Goal: Task Accomplishment & Management: Manage account settings

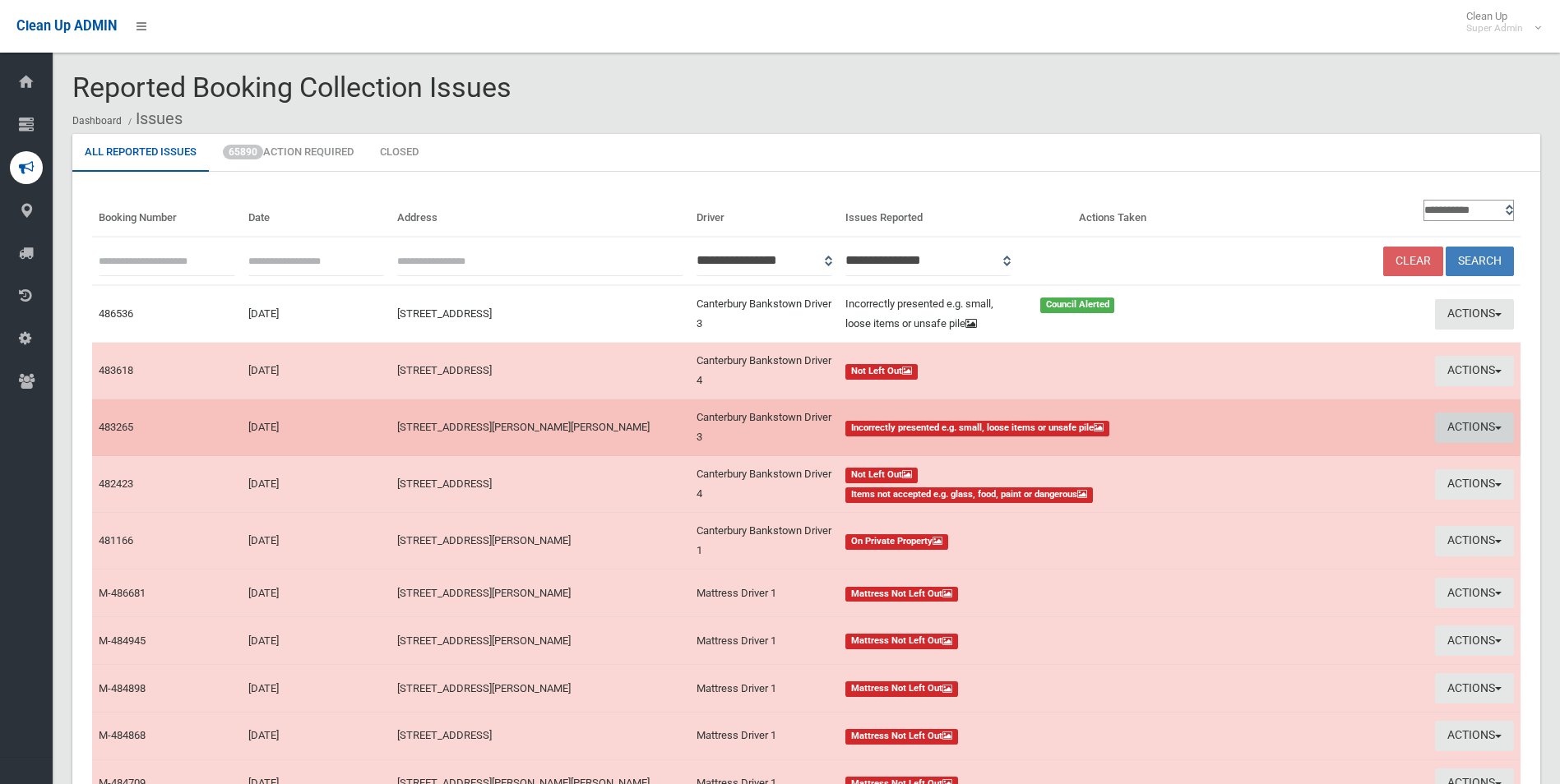
click at [1453, 429] on button "Actions" at bounding box center [1474, 428] width 79 height 31
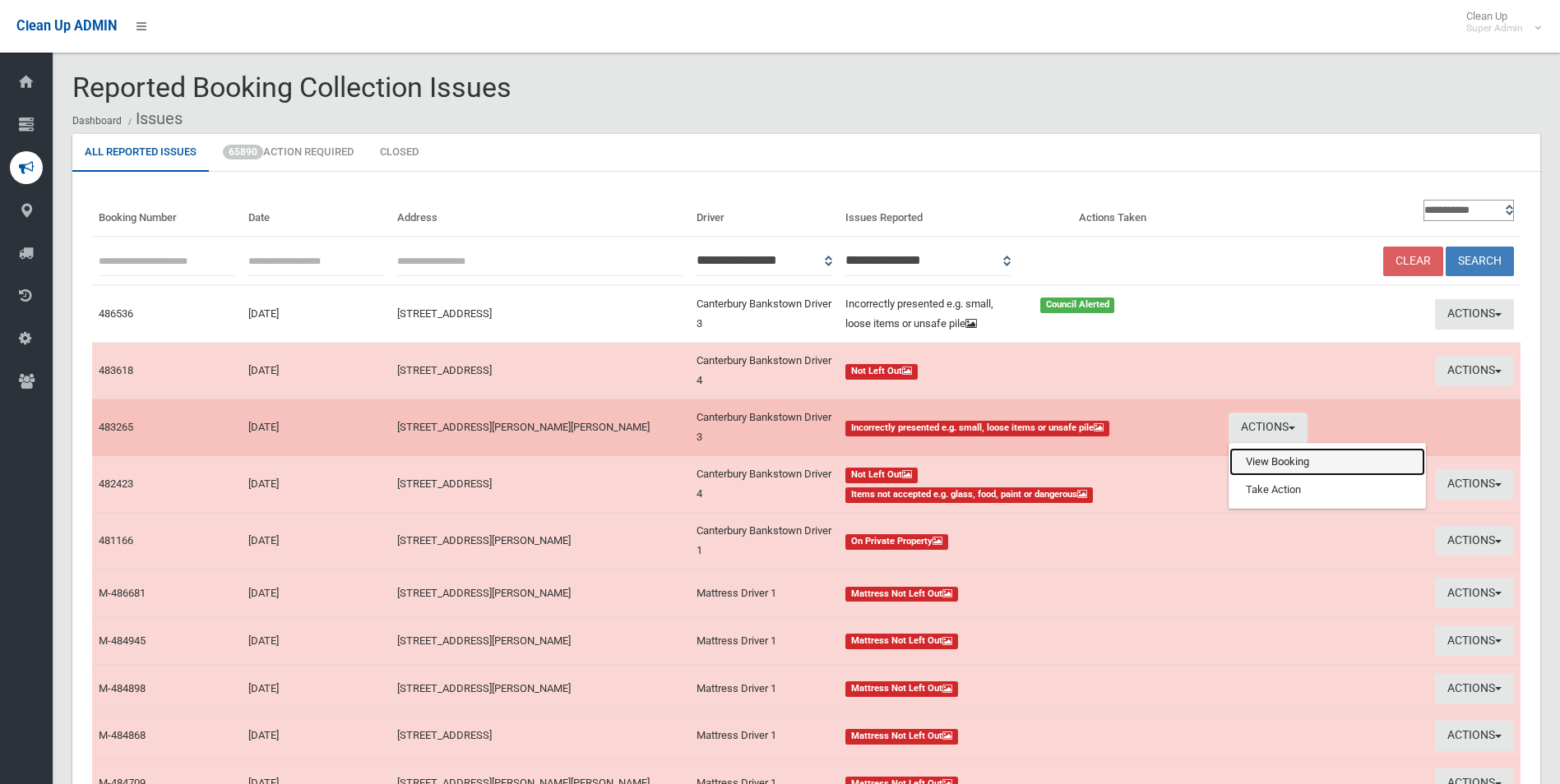
click at [1279, 457] on link "View Booking" at bounding box center [1327, 462] width 196 height 28
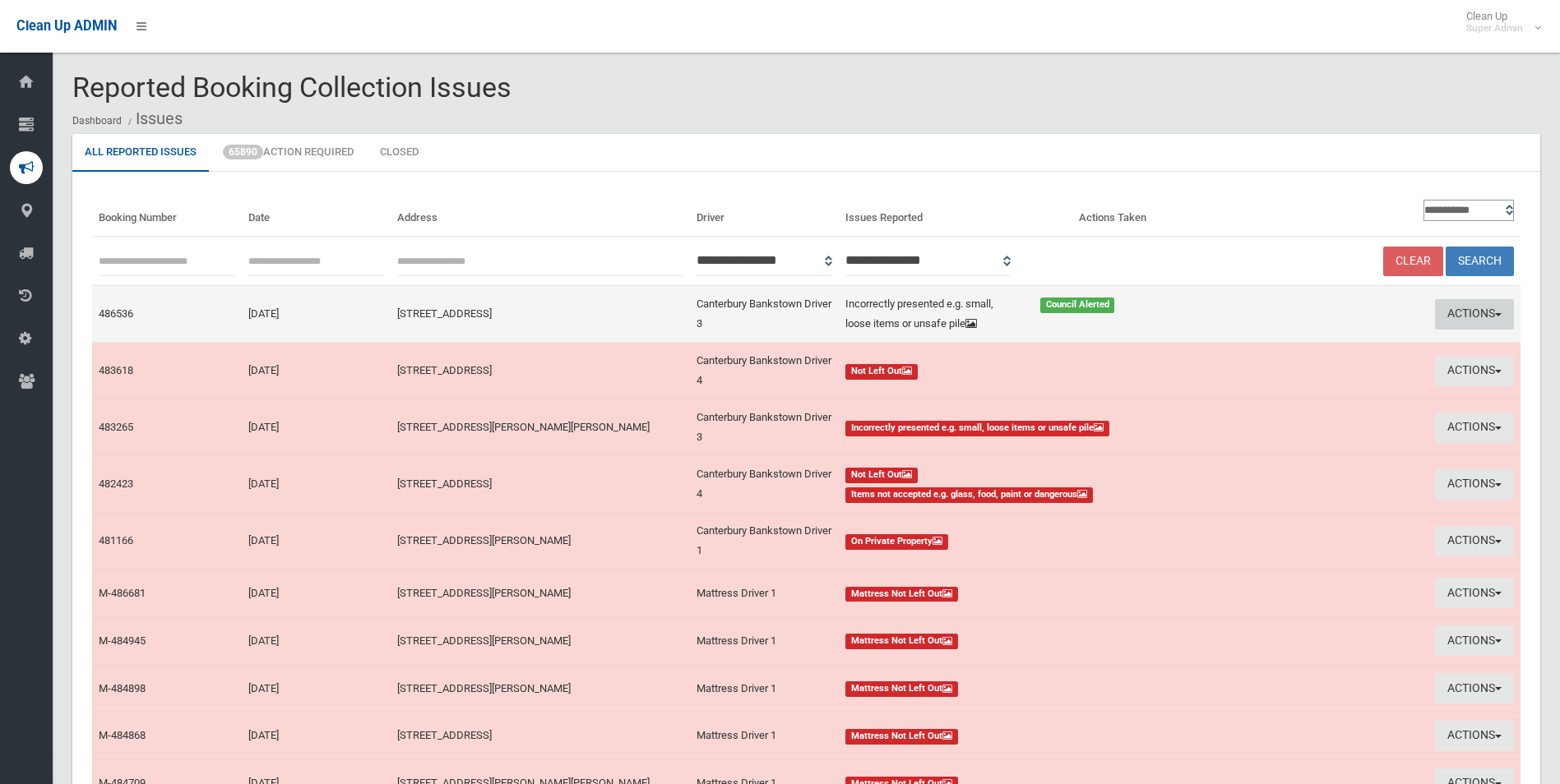
click at [1453, 313] on button "Actions" at bounding box center [1474, 314] width 79 height 31
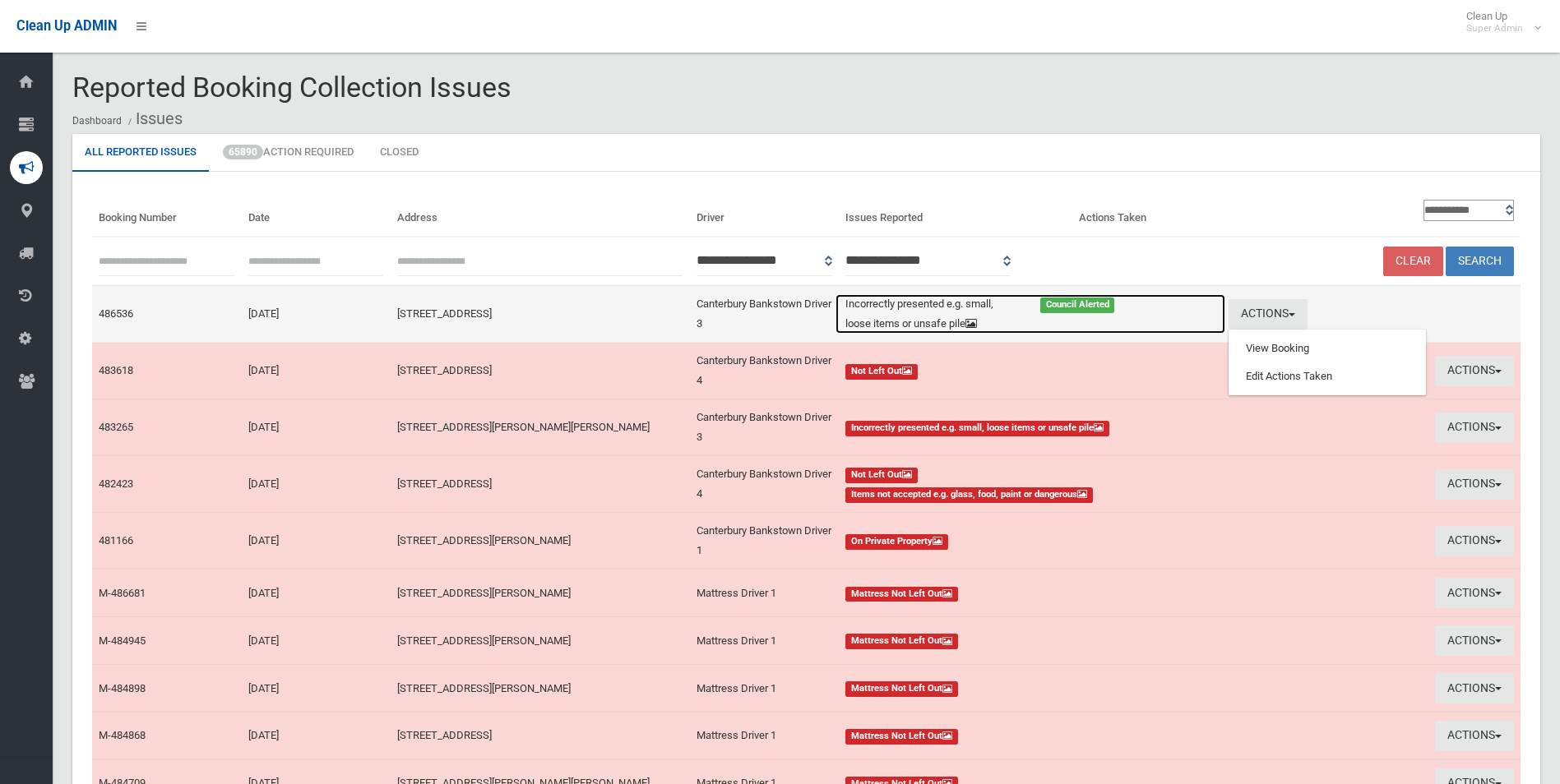
click at [1137, 312] on div "Council Alerted" at bounding box center [1128, 303] width 195 height 20
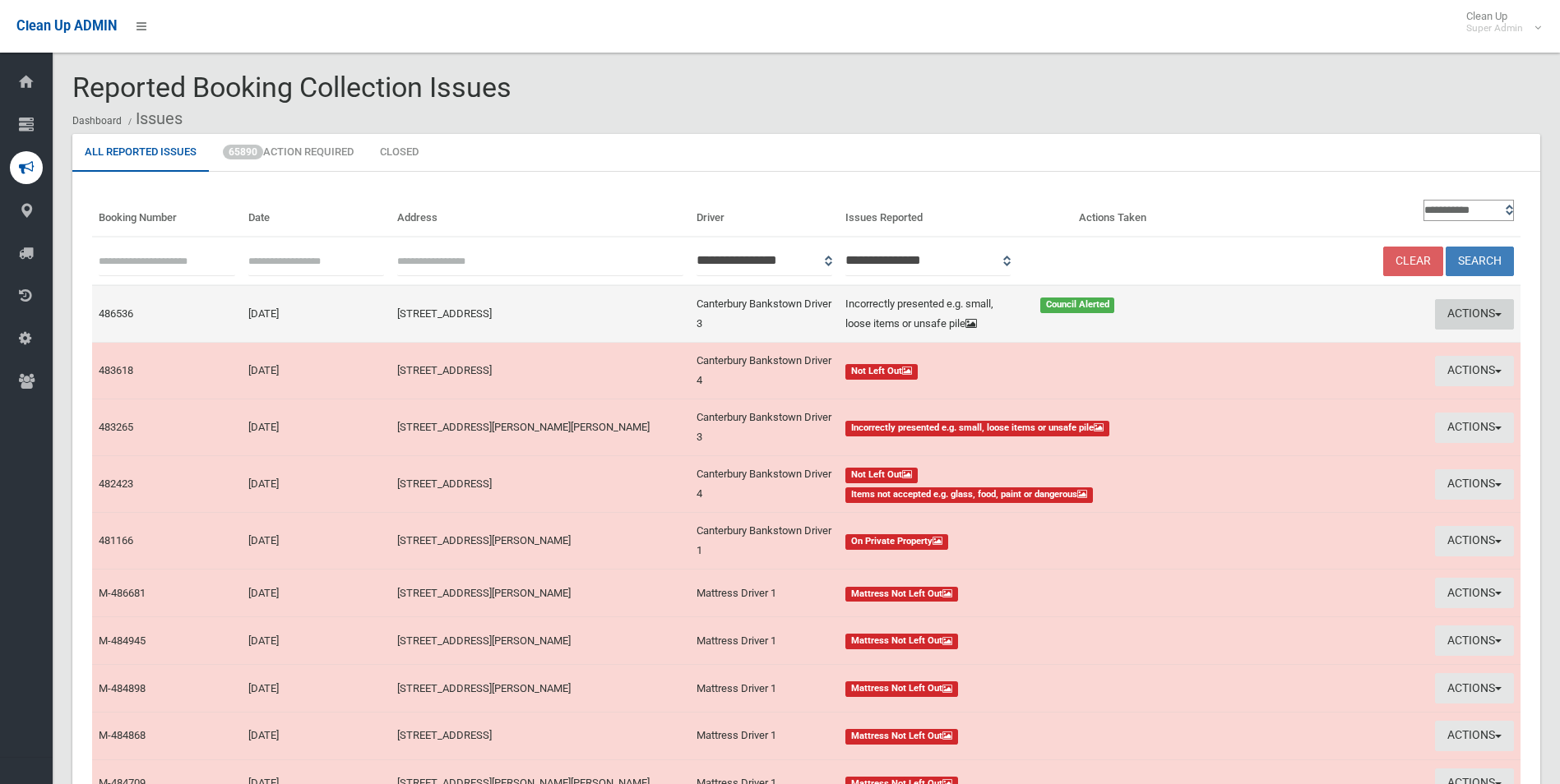
click at [1466, 314] on button "Actions" at bounding box center [1474, 314] width 79 height 31
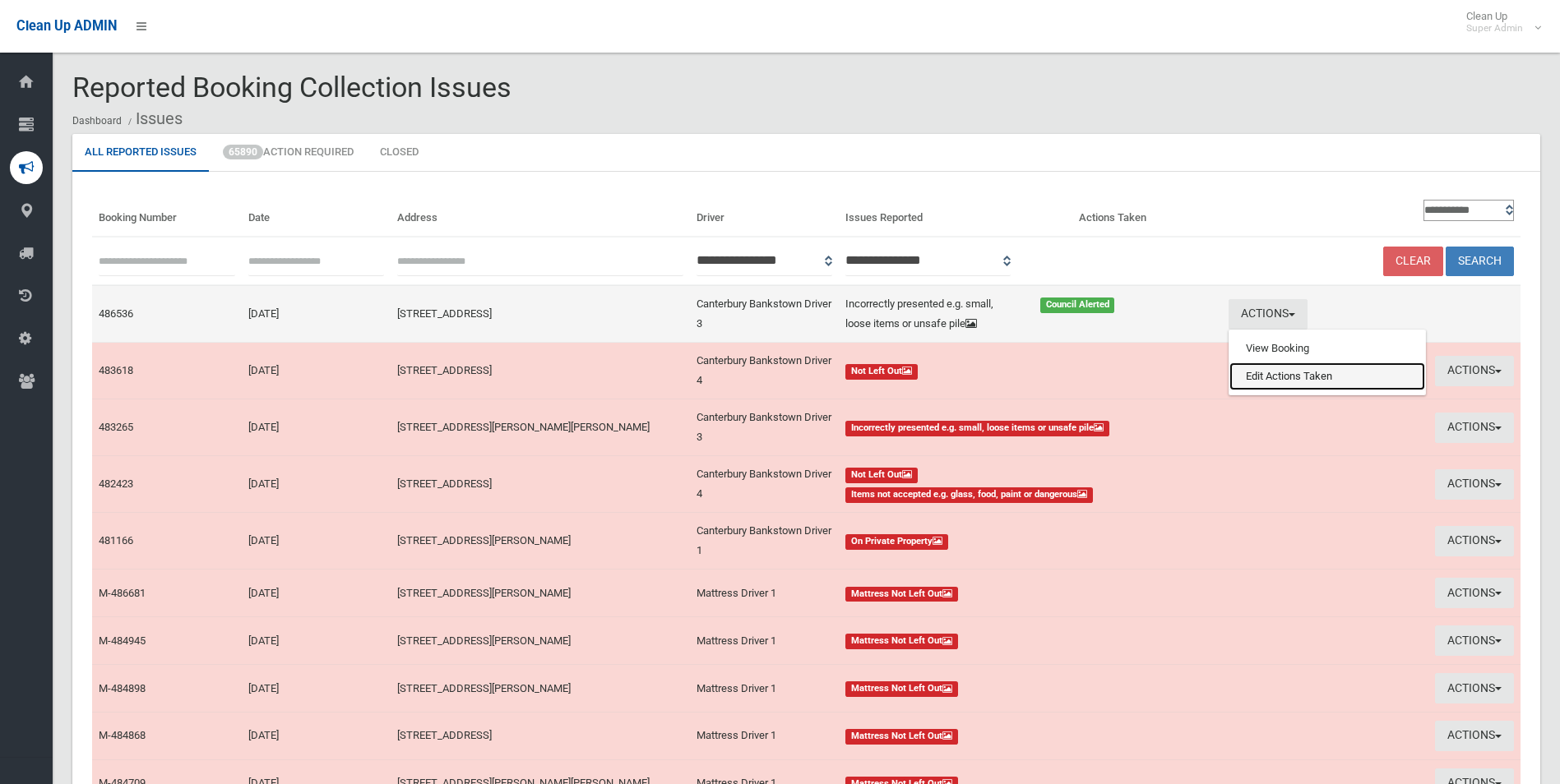
click at [1299, 379] on link "Edit Actions Taken" at bounding box center [1327, 376] width 196 height 28
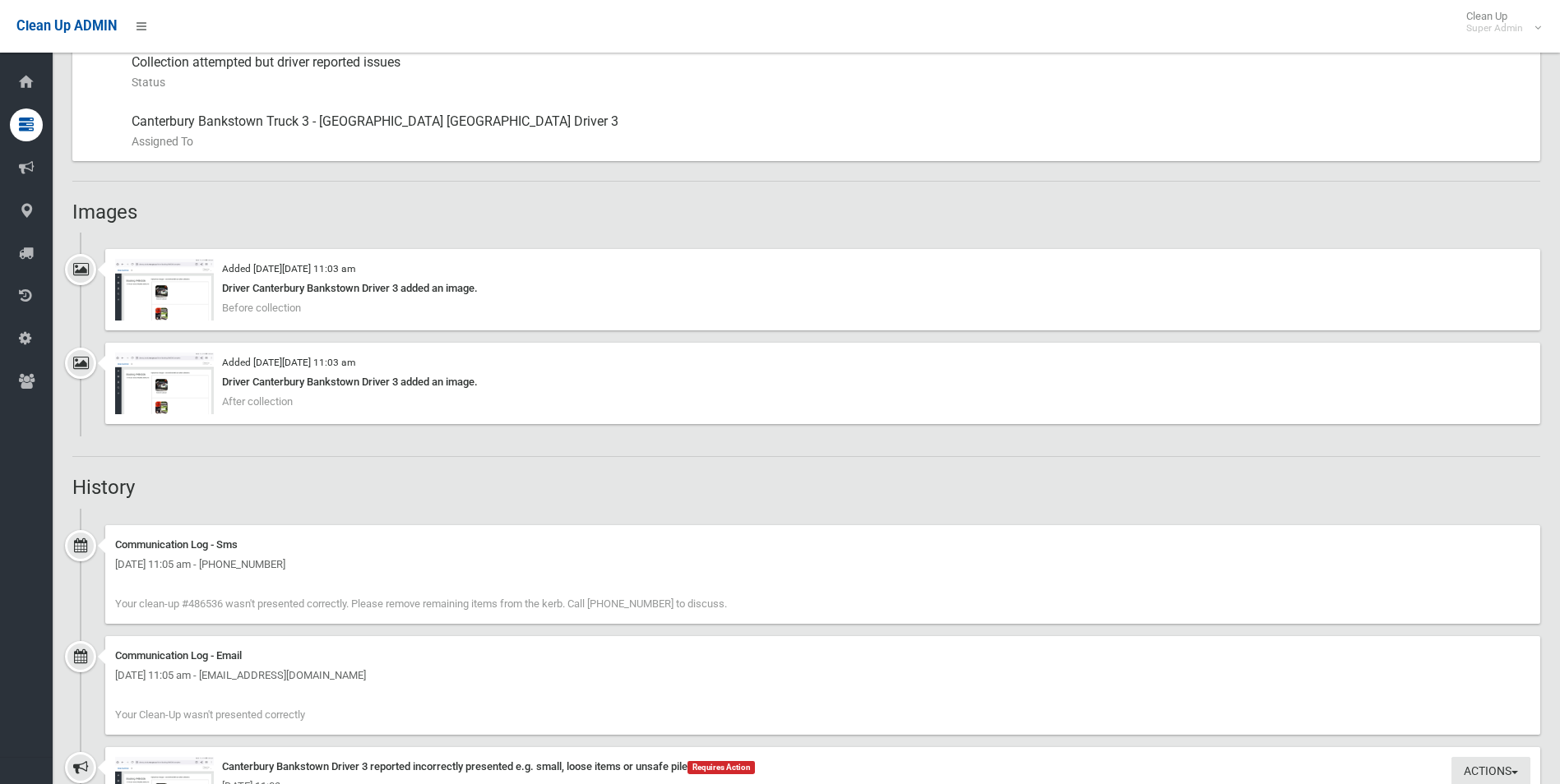
scroll to position [904, 0]
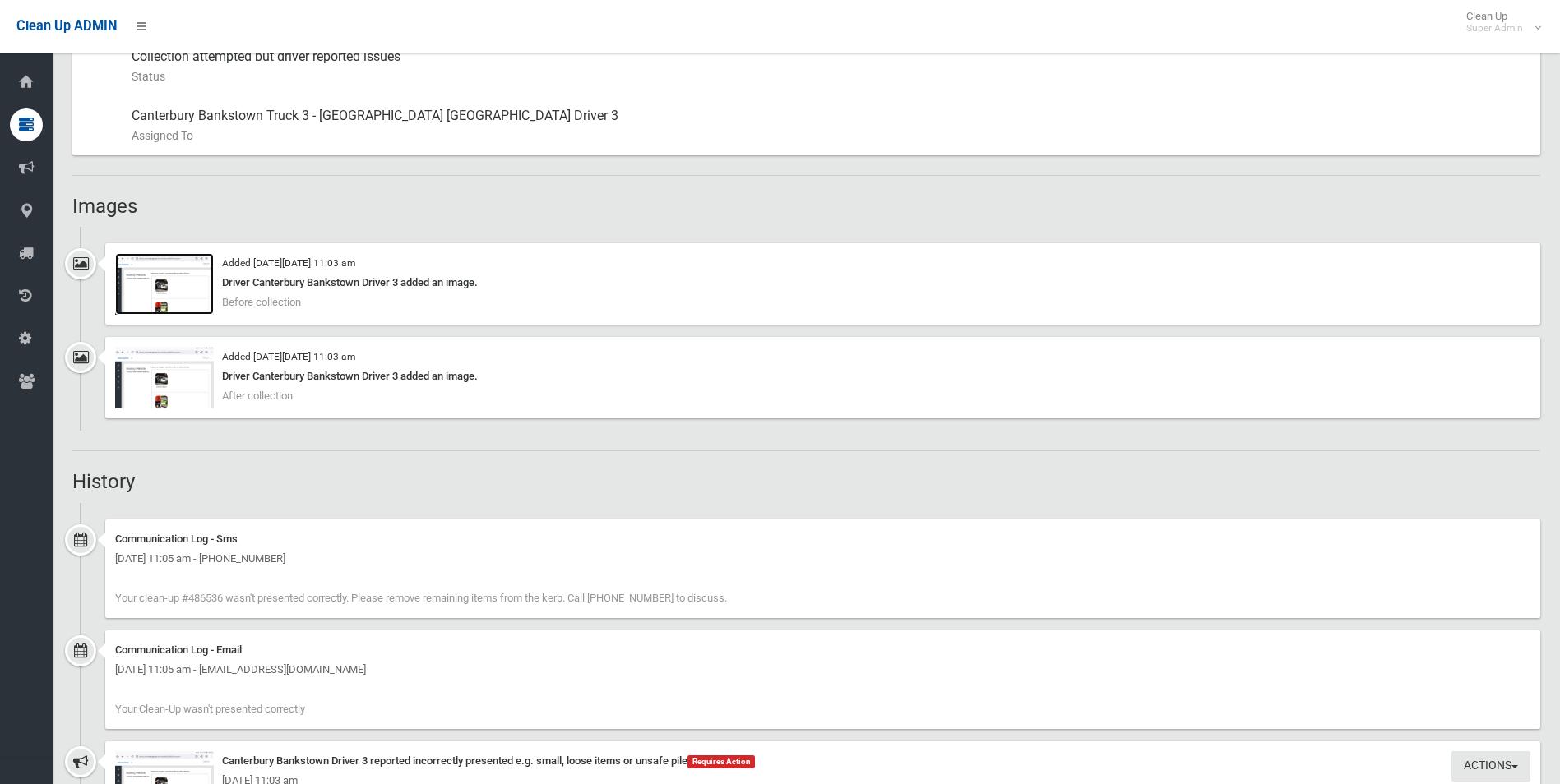
click at [170, 305] on img at bounding box center [165, 284] width 99 height 61
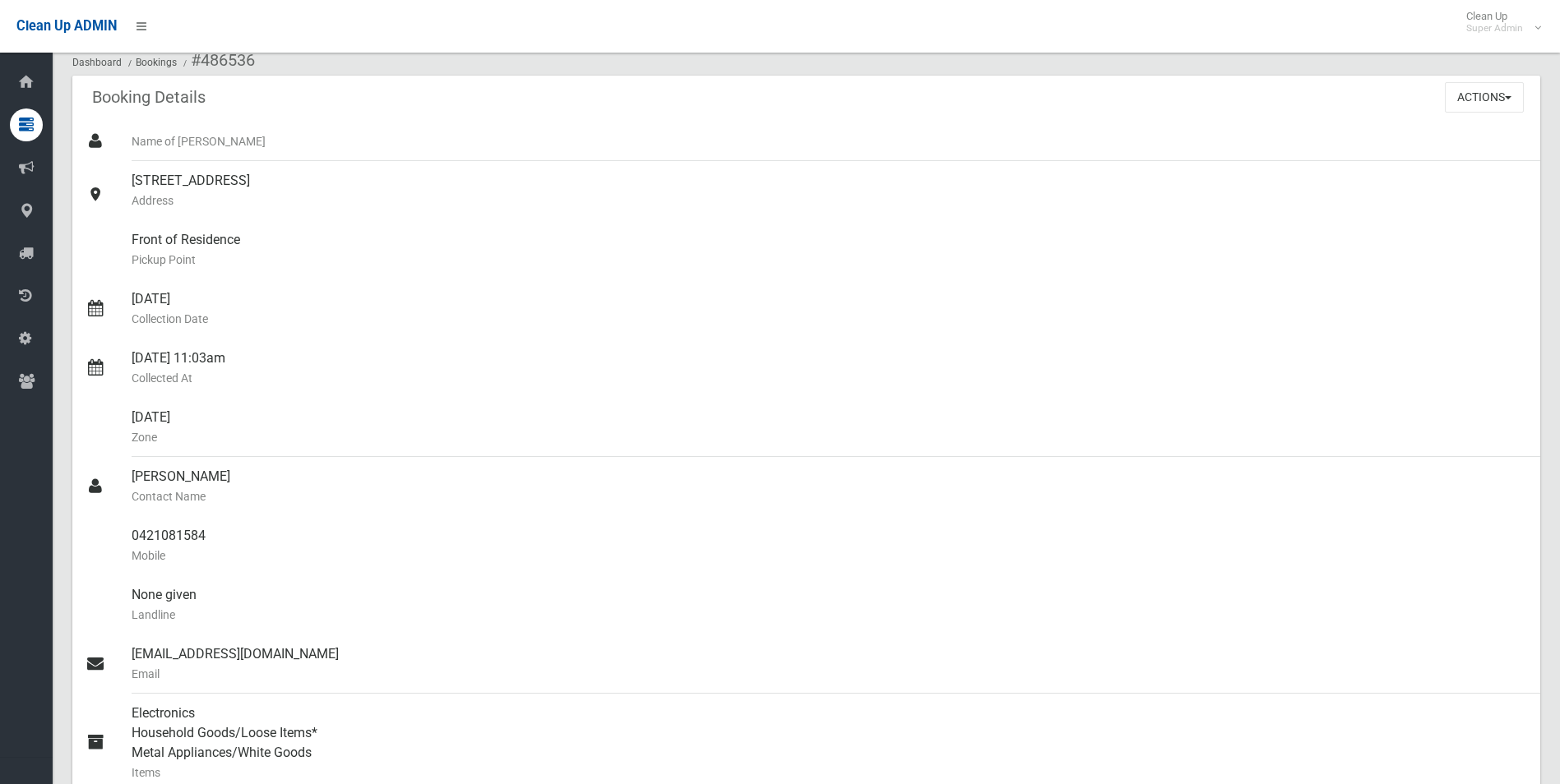
scroll to position [0, 0]
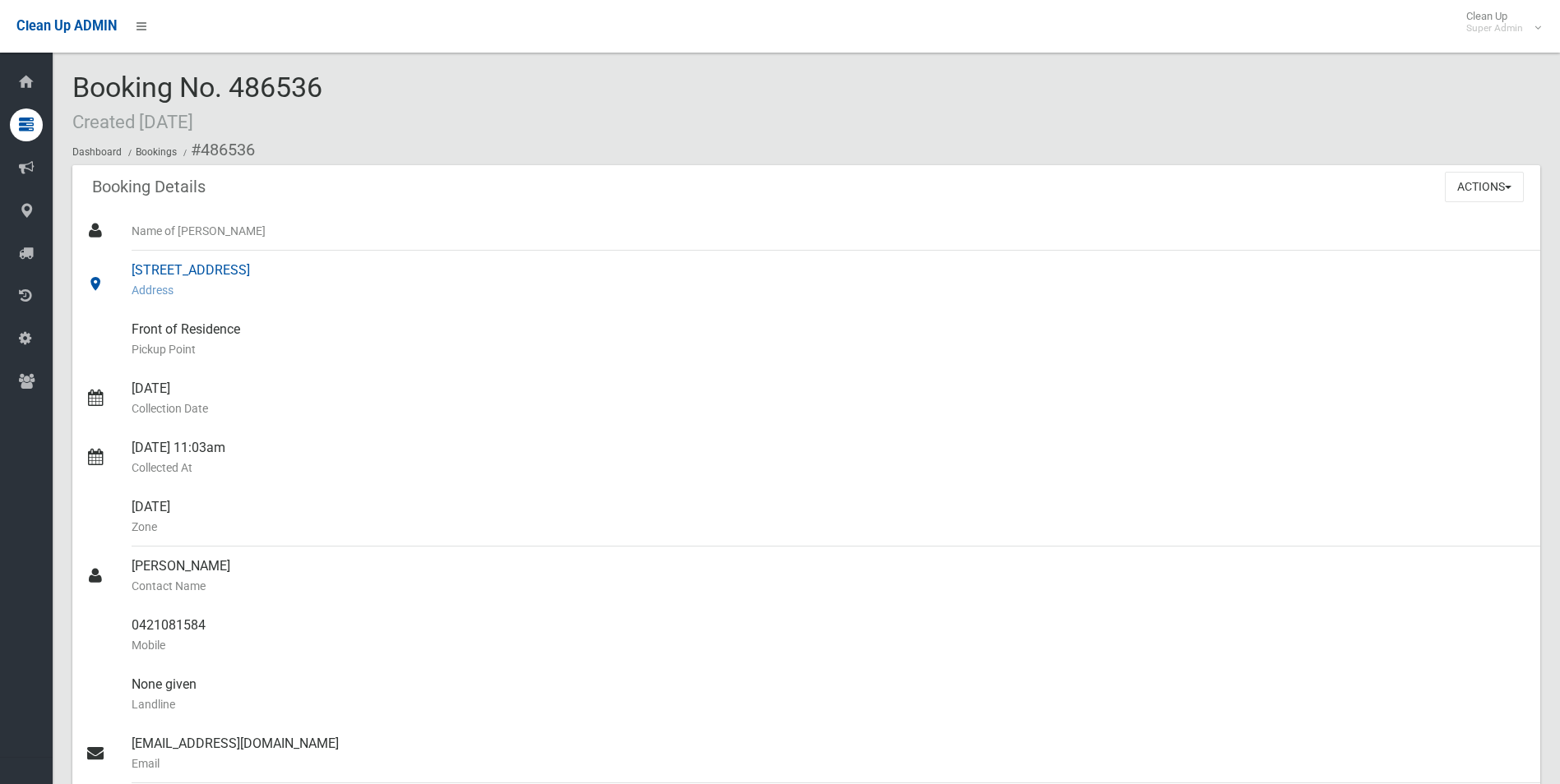
click at [373, 300] on div "174 Tower Street, PANANIA NSW 2213 Address" at bounding box center [829, 280] width 1395 height 59
click at [1476, 182] on button "Actions" at bounding box center [1484, 187] width 79 height 31
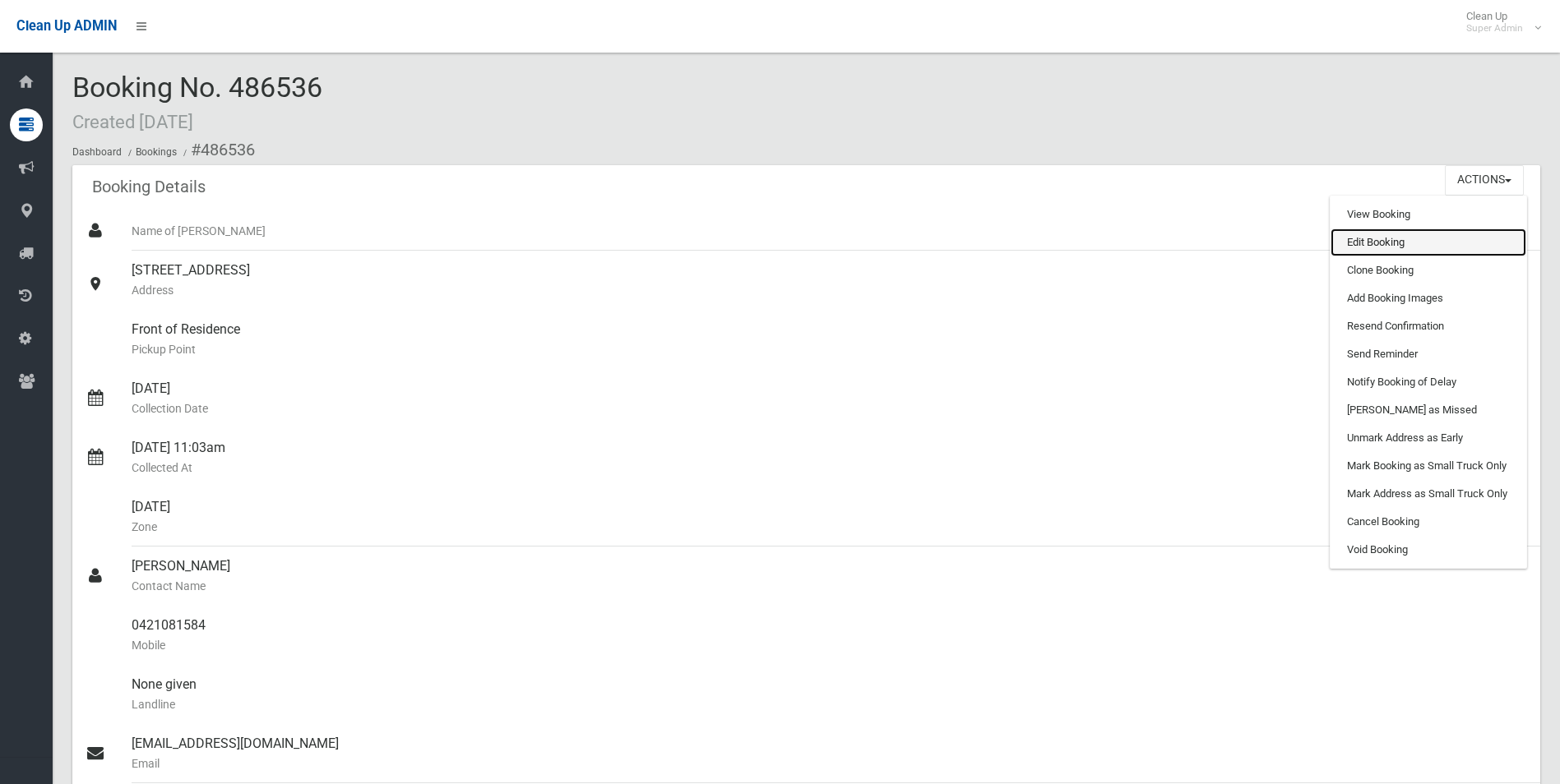
click at [1349, 247] on link "Edit Booking" at bounding box center [1429, 242] width 196 height 28
drag, startPoint x: 1349, startPoint y: 247, endPoint x: 1362, endPoint y: 233, distance: 19.1
click at [1349, 247] on div "Name of Booker" at bounding box center [829, 231] width 1395 height 39
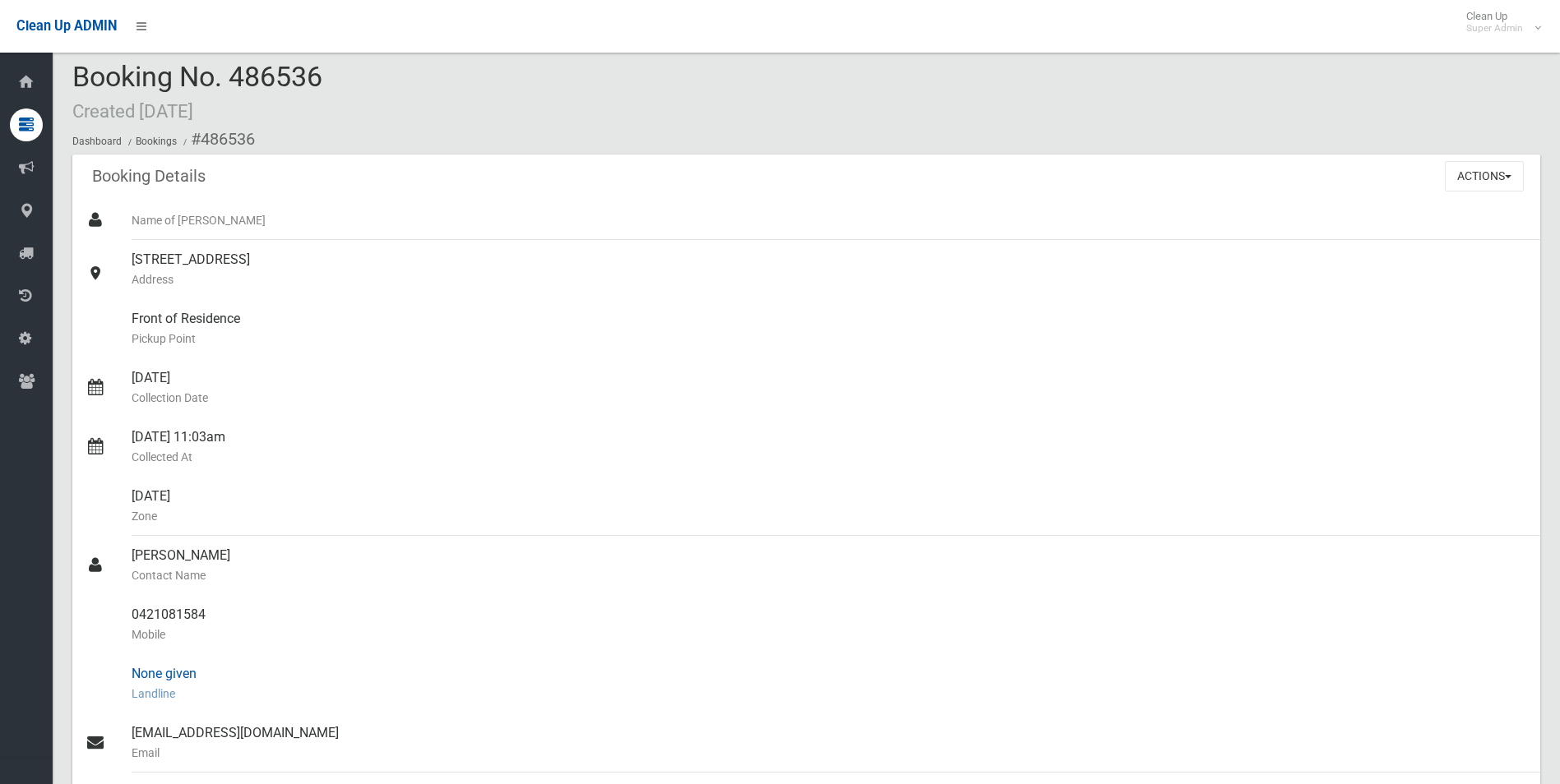
scroll to position [91, 0]
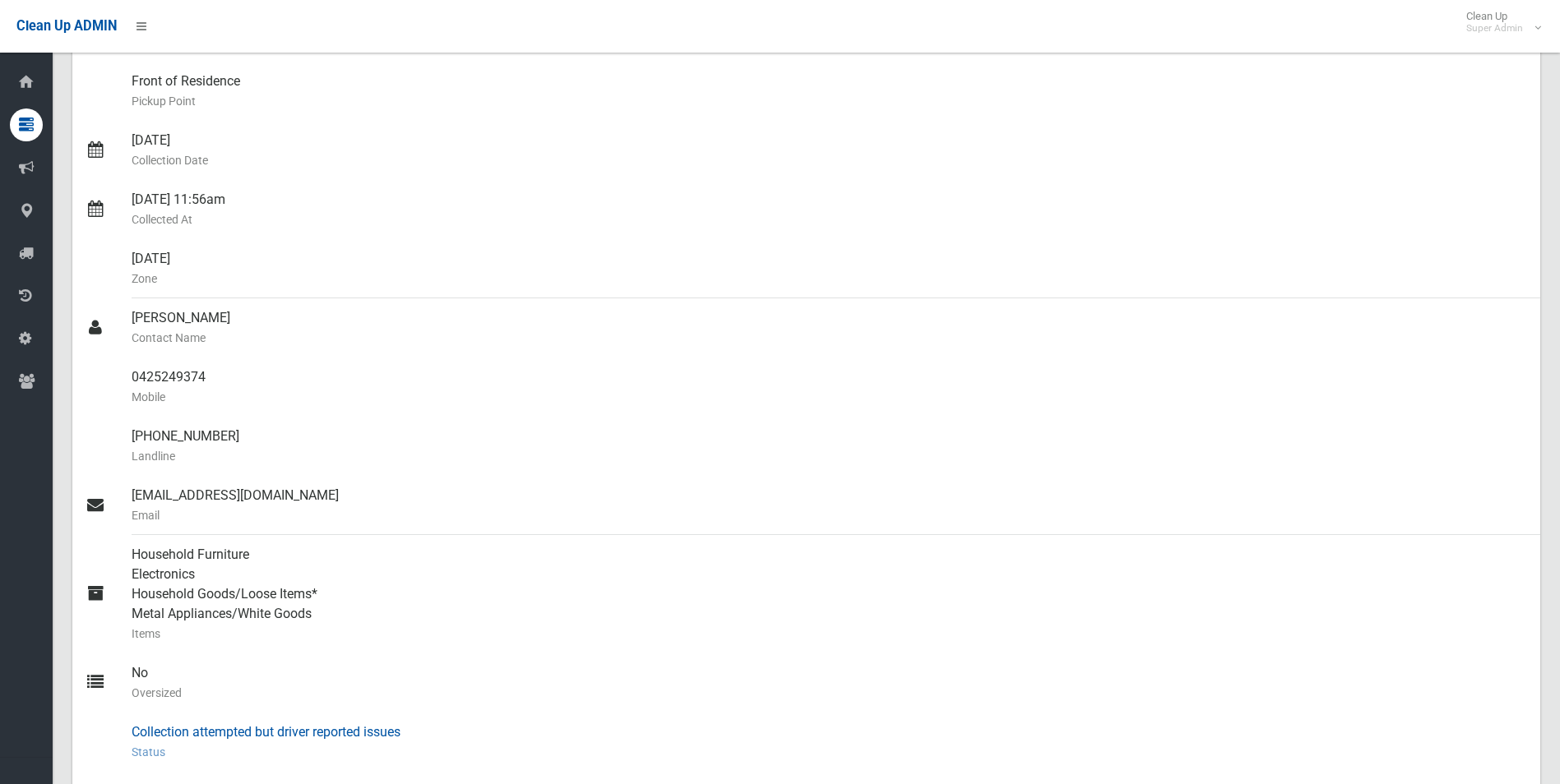
scroll to position [246, 0]
drag, startPoint x: 125, startPoint y: 379, endPoint x: 205, endPoint y: 383, distance: 80.1
click at [205, 383] on link "0425249374 Mobile" at bounding box center [806, 389] width 1468 height 59
drag, startPoint x: 205, startPoint y: 383, endPoint x: 186, endPoint y: 382, distance: 19.0
copy link "0425249374"
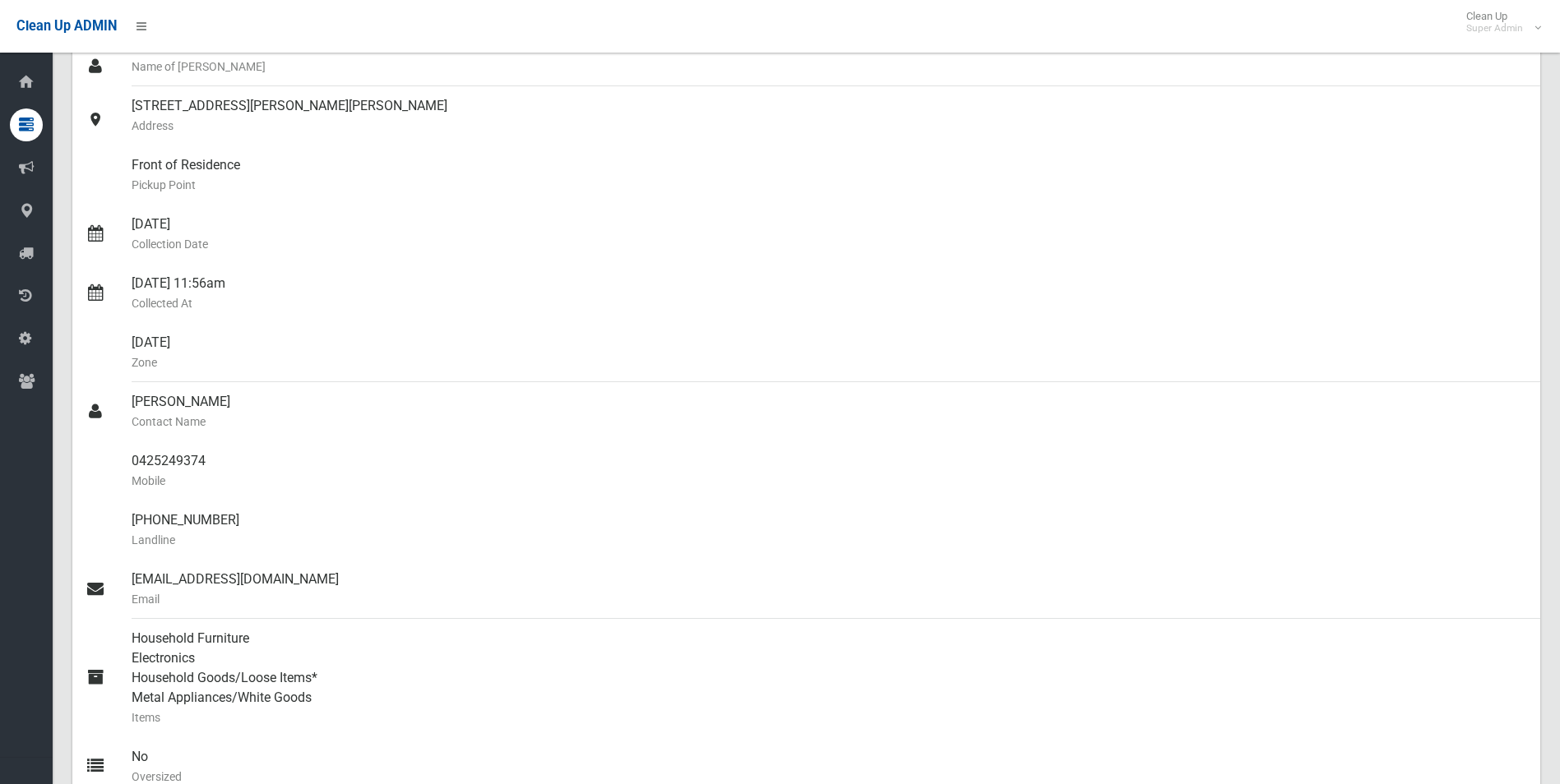
scroll to position [0, 0]
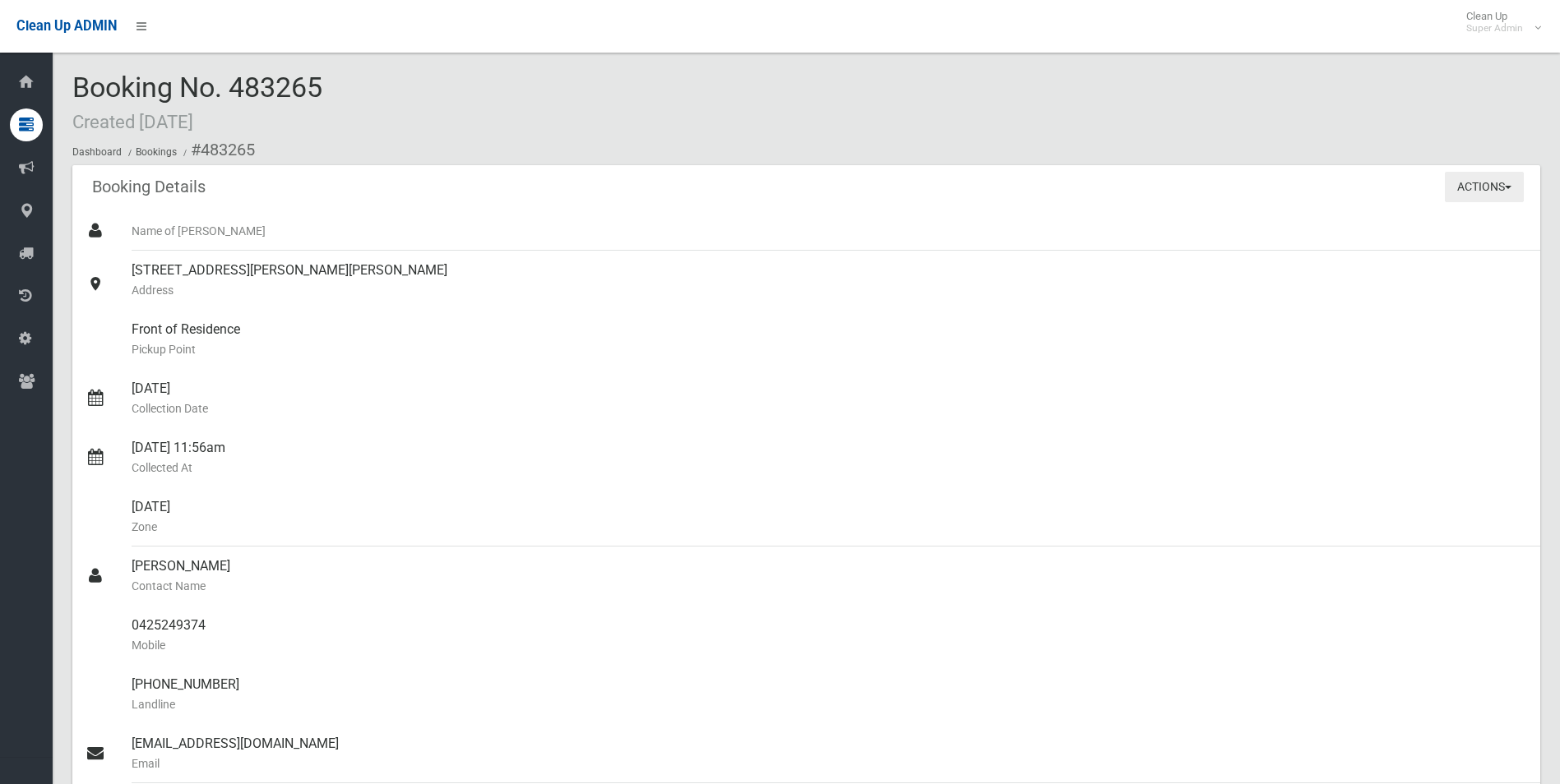
click at [1470, 184] on button "Actions" at bounding box center [1484, 187] width 79 height 31
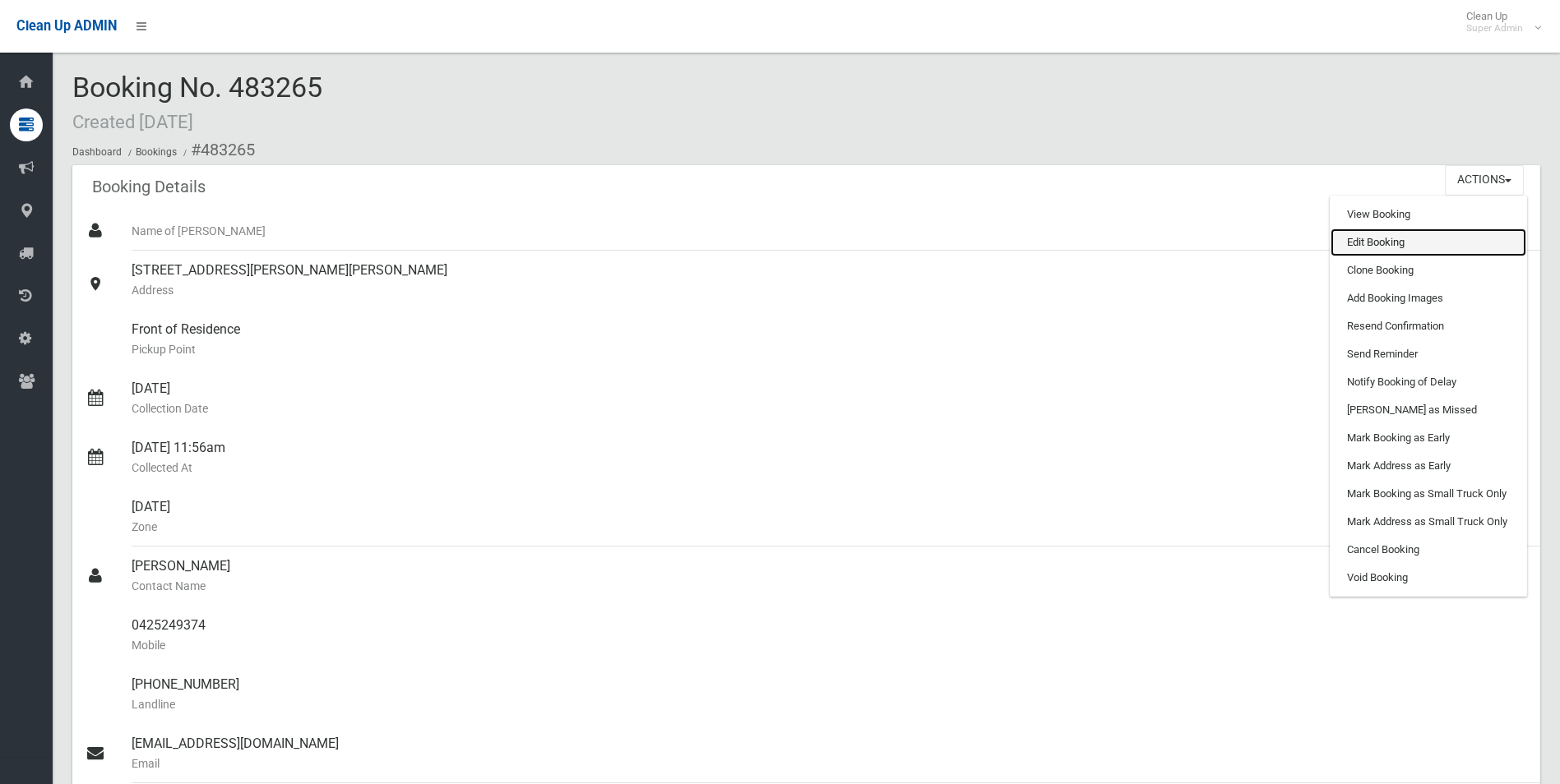
click at [1370, 239] on link "Edit Booking" at bounding box center [1429, 242] width 196 height 28
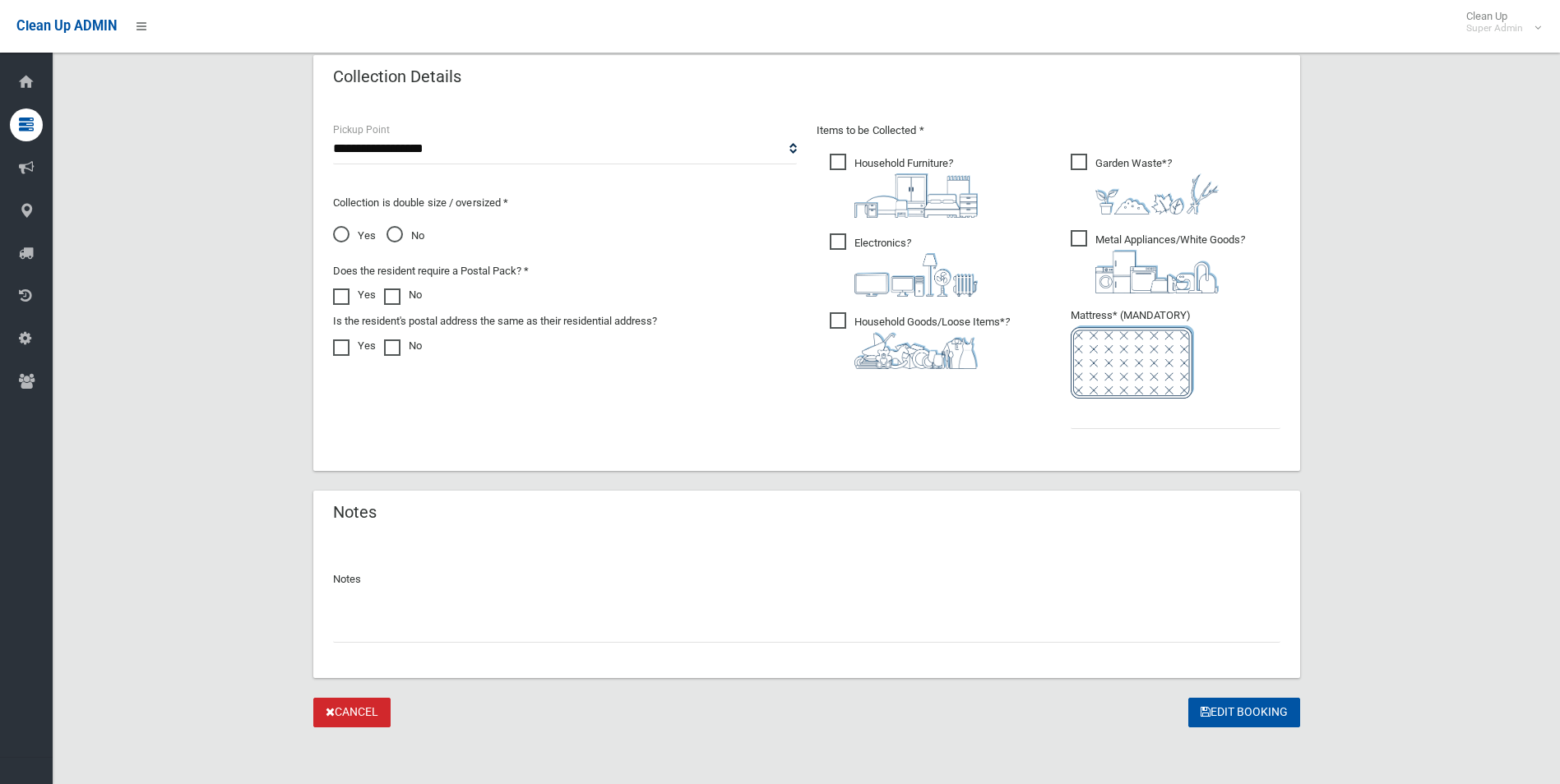
scroll to position [834, 0]
click at [509, 630] on input "text" at bounding box center [806, 625] width 947 height 31
type input "**********"
click at [1106, 412] on input "text" at bounding box center [1176, 412] width 210 height 31
type input "*"
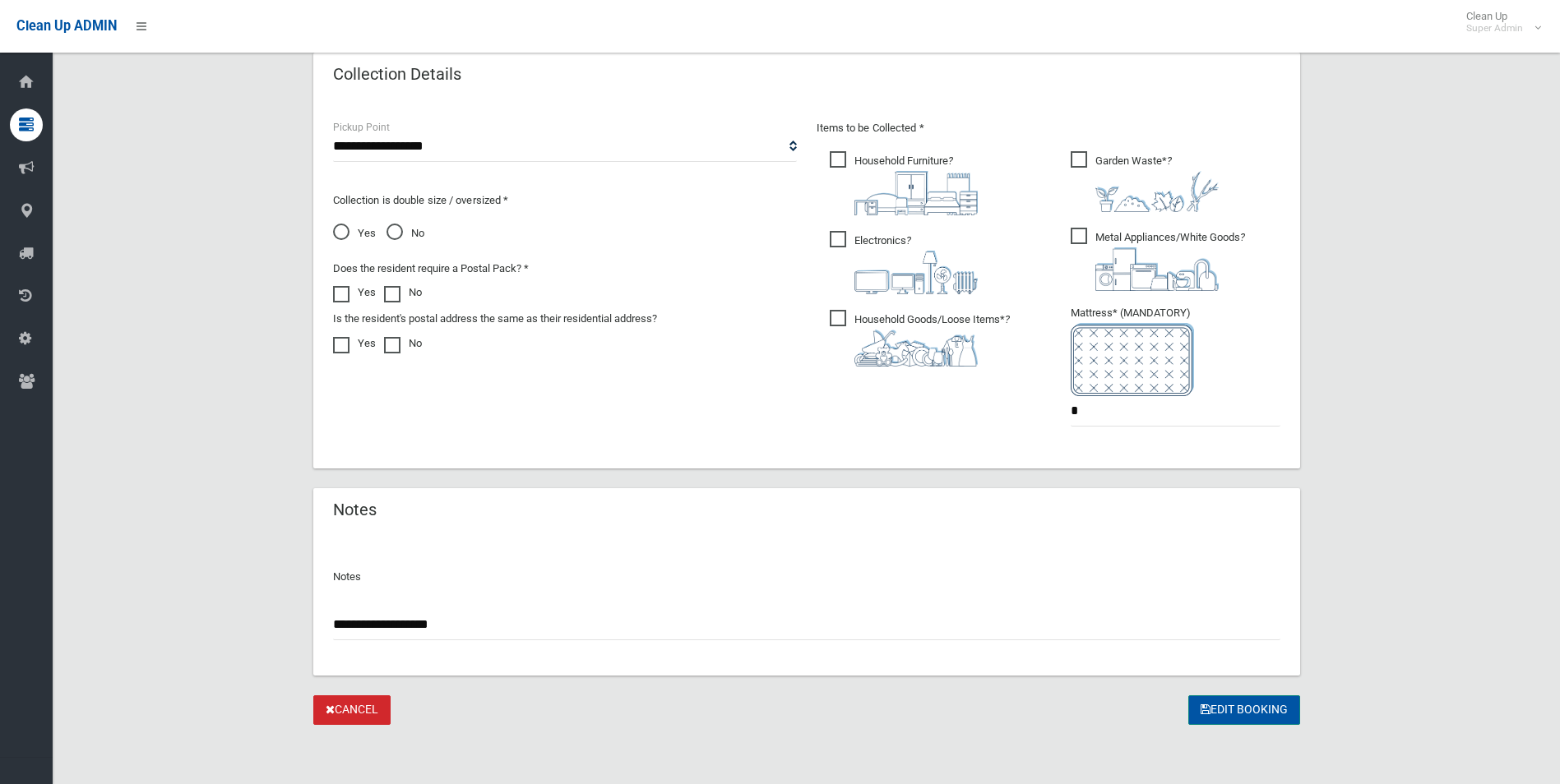
click at [1256, 711] on button "Edit Booking" at bounding box center [1244, 711] width 112 height 31
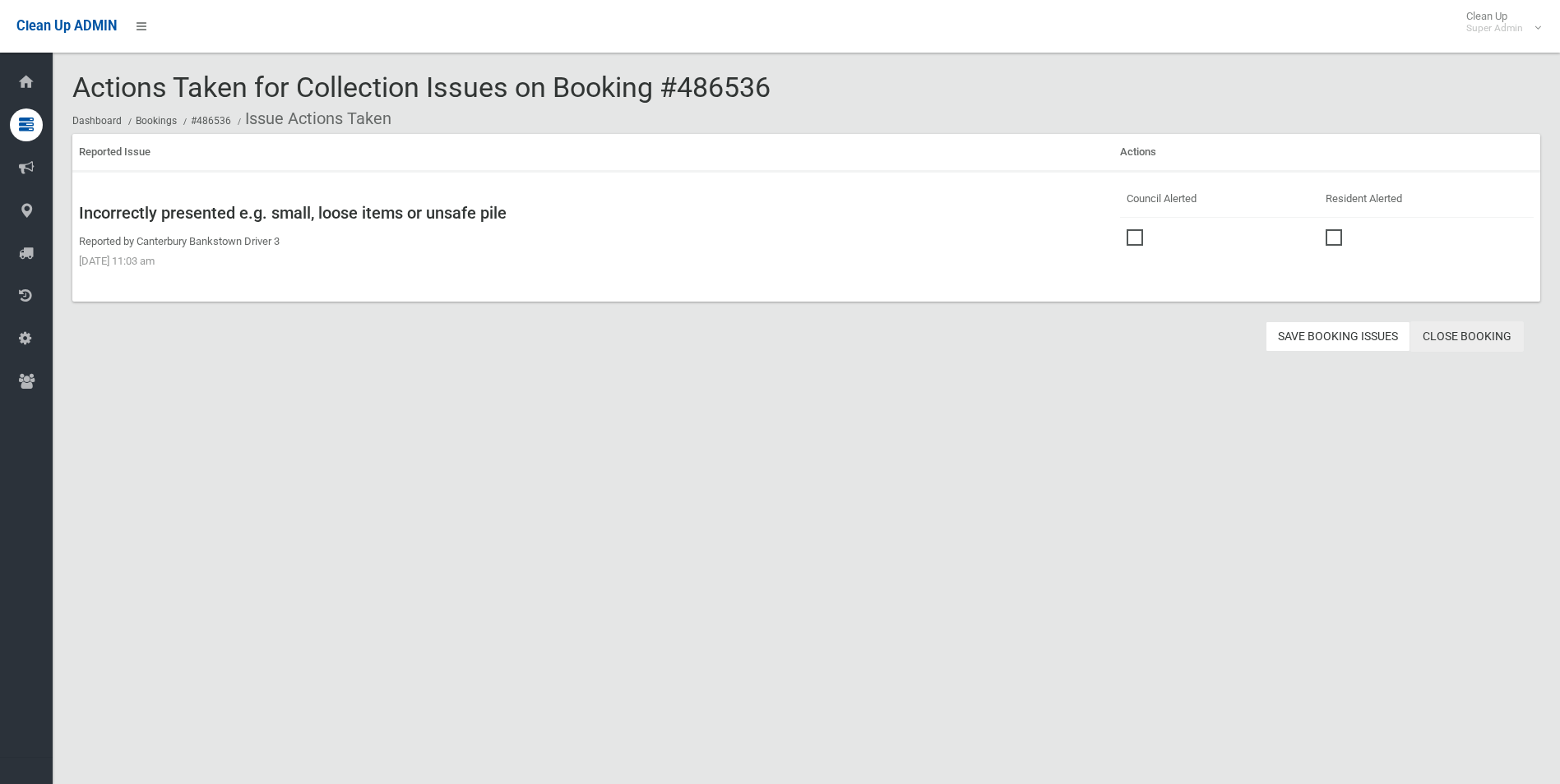
click at [1459, 337] on link "Close Booking" at bounding box center [1466, 337] width 113 height 31
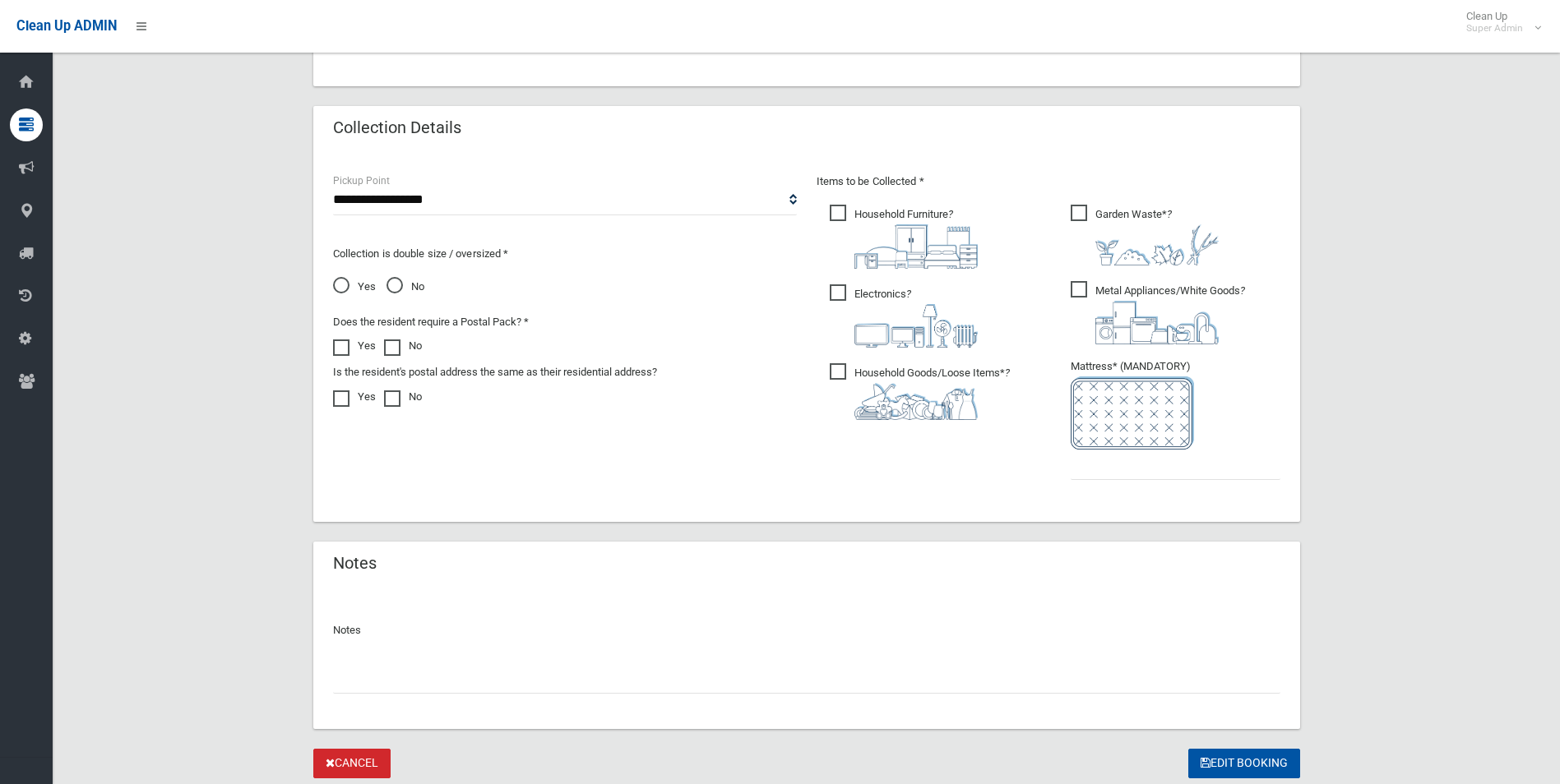
scroll to position [752, 0]
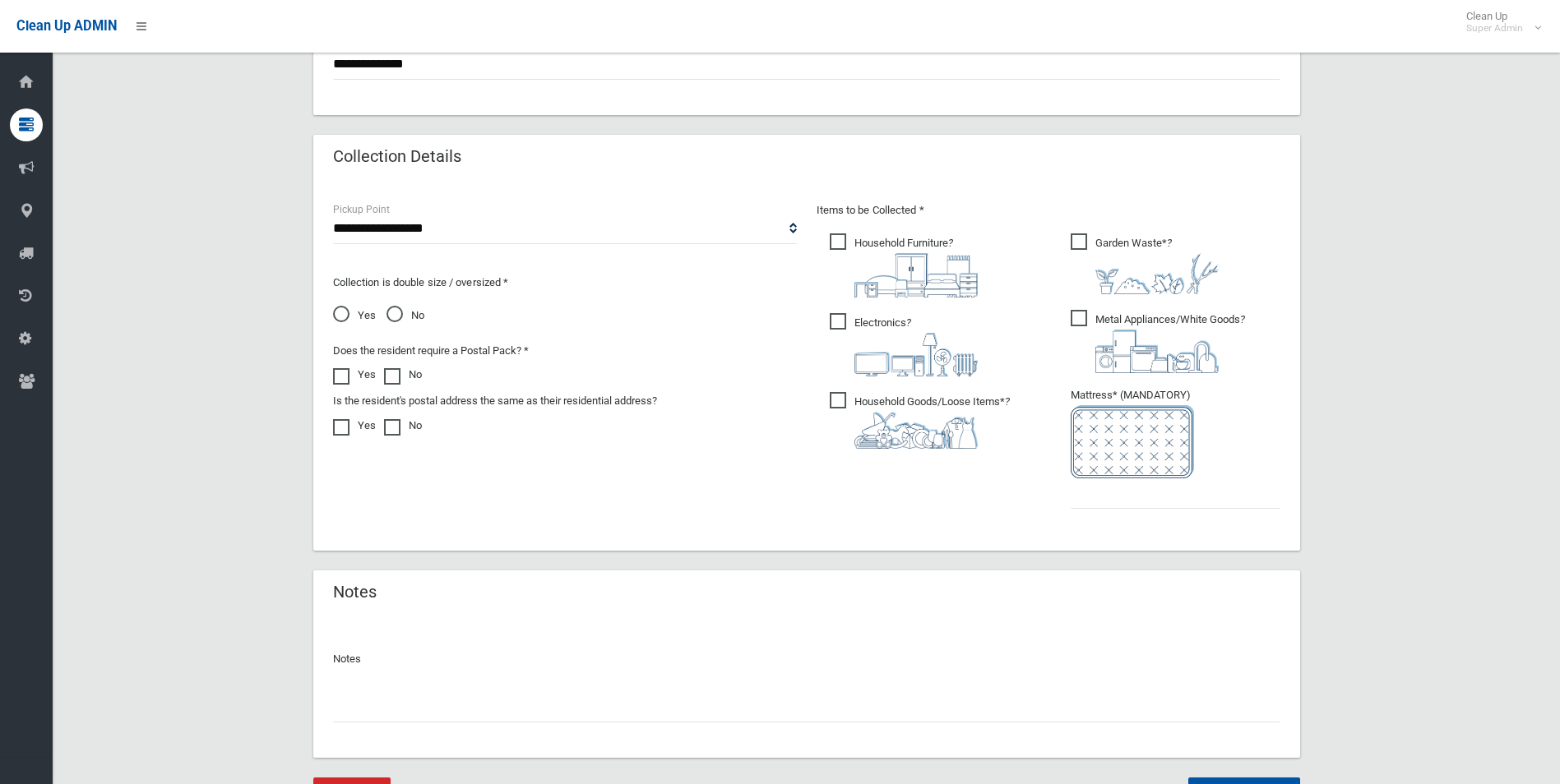
click at [419, 706] on input "text" at bounding box center [806, 707] width 947 height 31
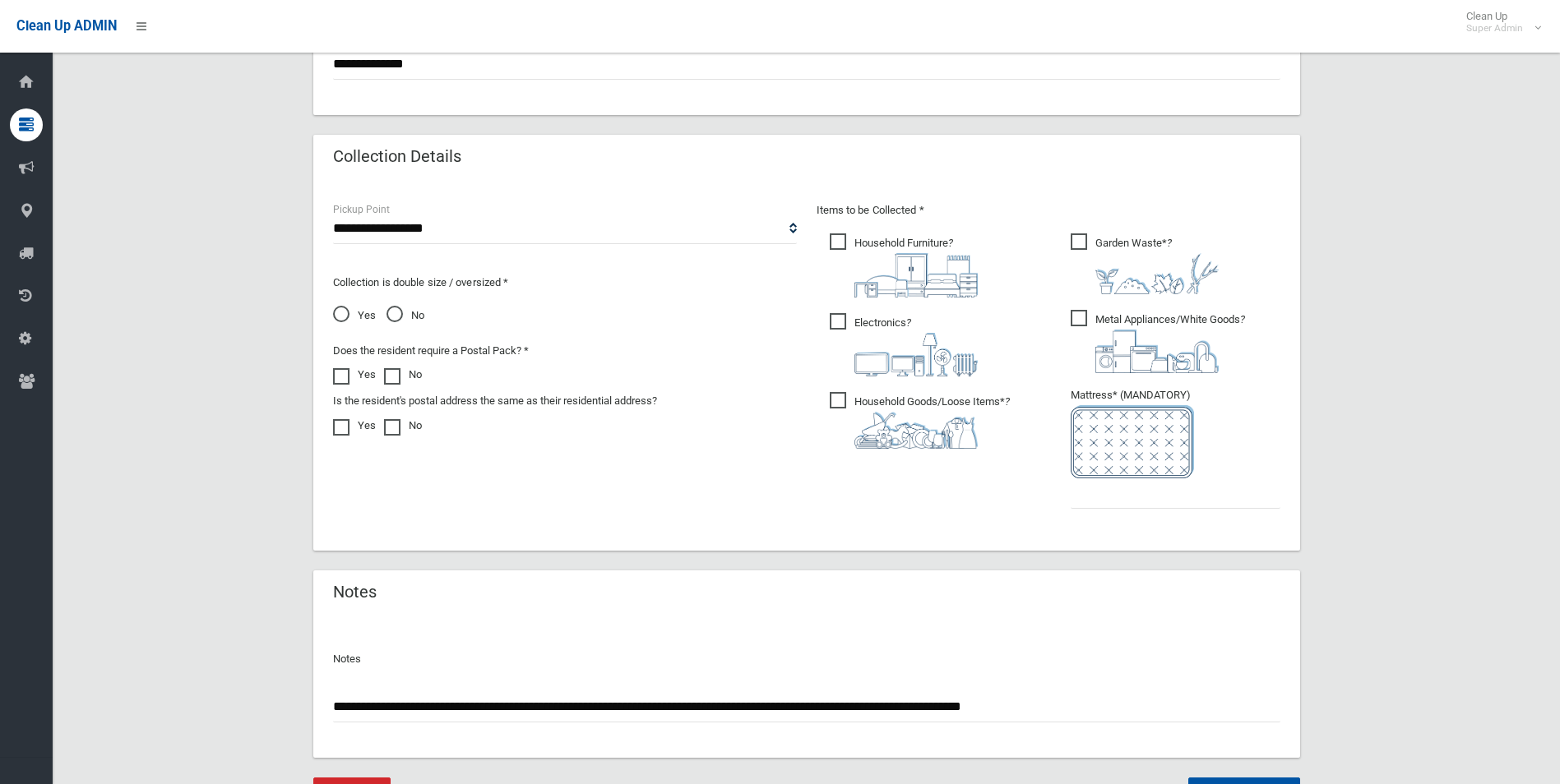
type input "**********"
click at [1106, 501] on input "text" at bounding box center [1176, 493] width 210 height 31
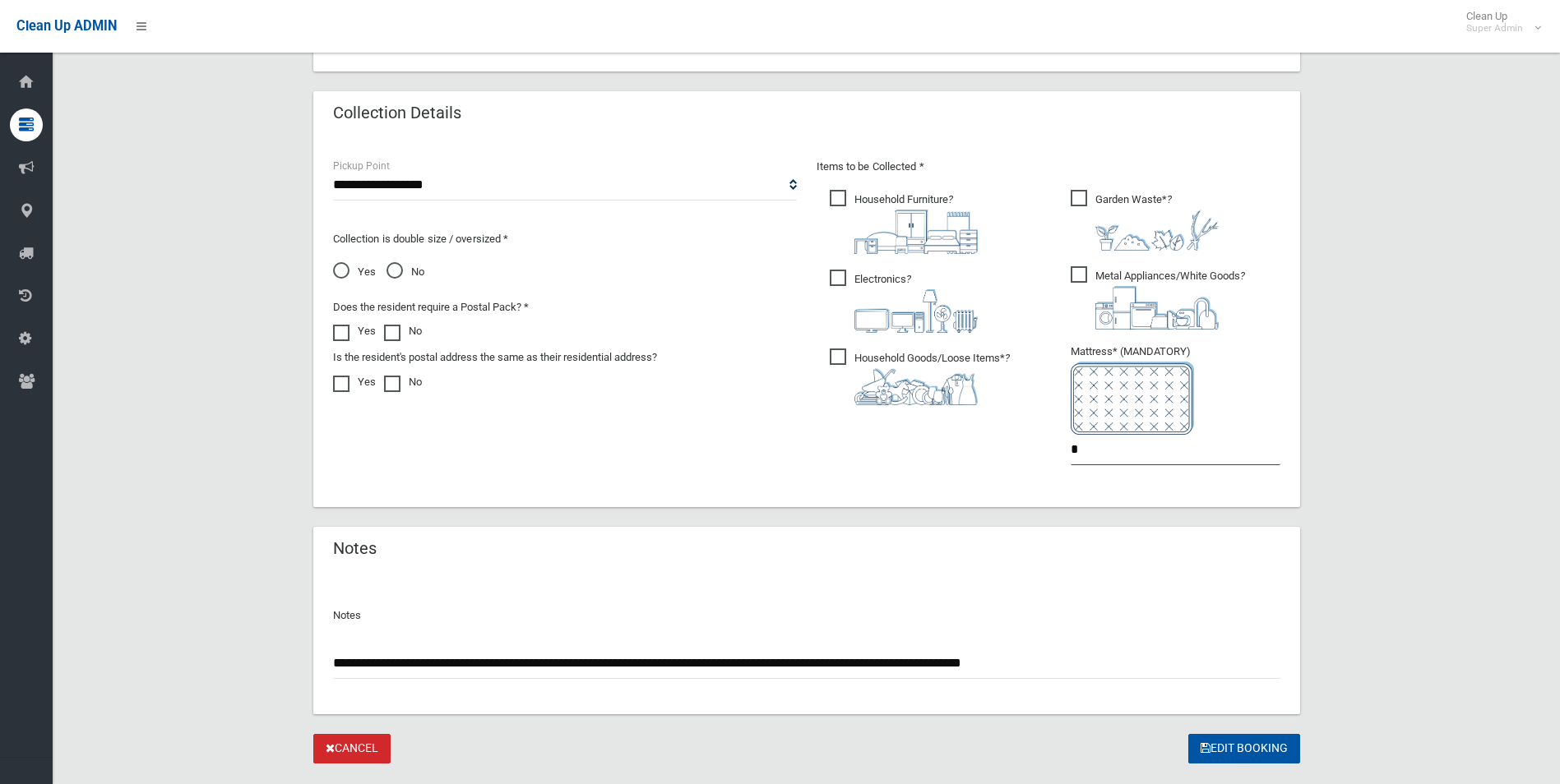
scroll to position [834, 0]
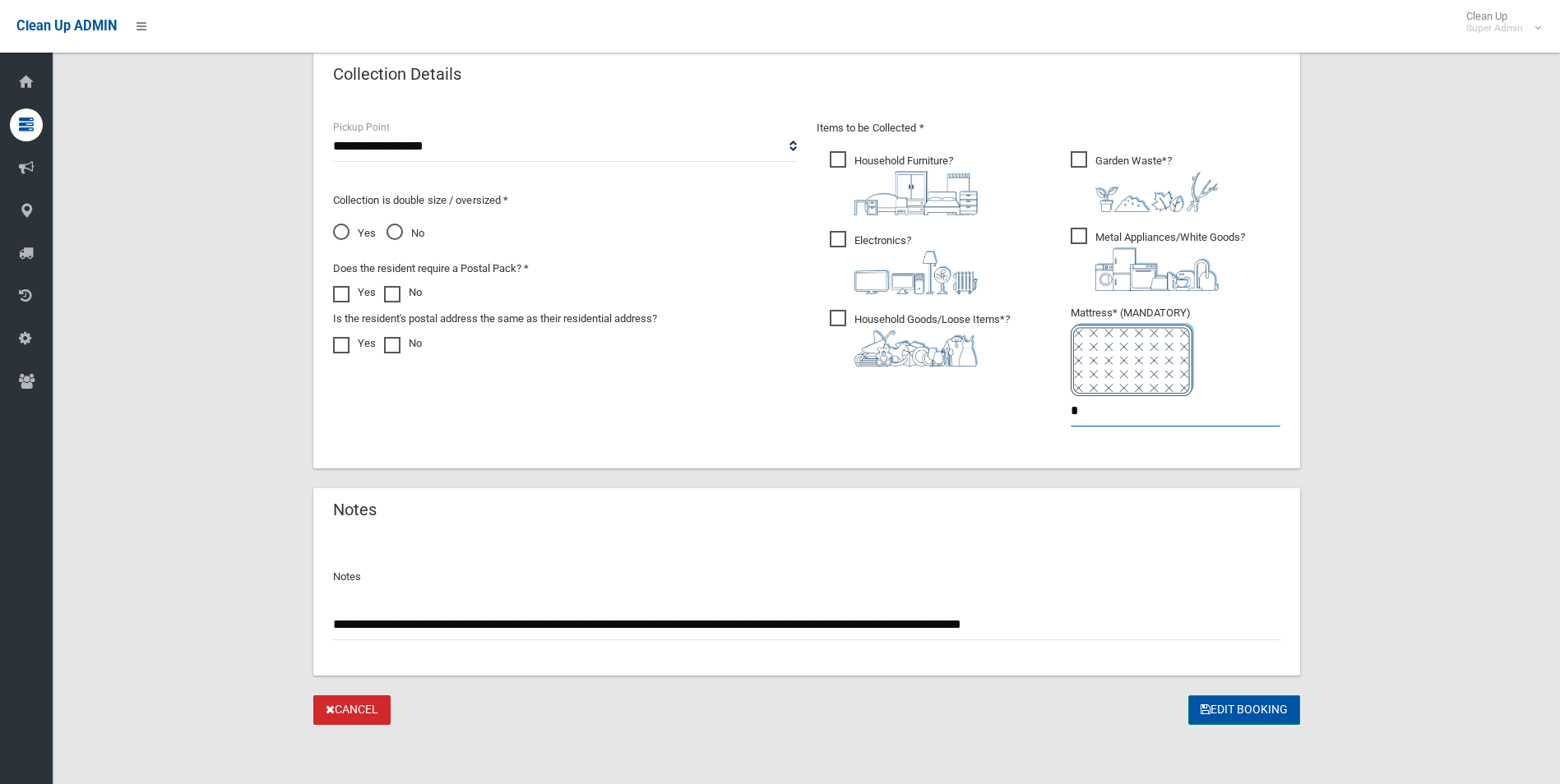
type input "*"
click at [1223, 713] on button "Edit Booking" at bounding box center [1244, 711] width 112 height 31
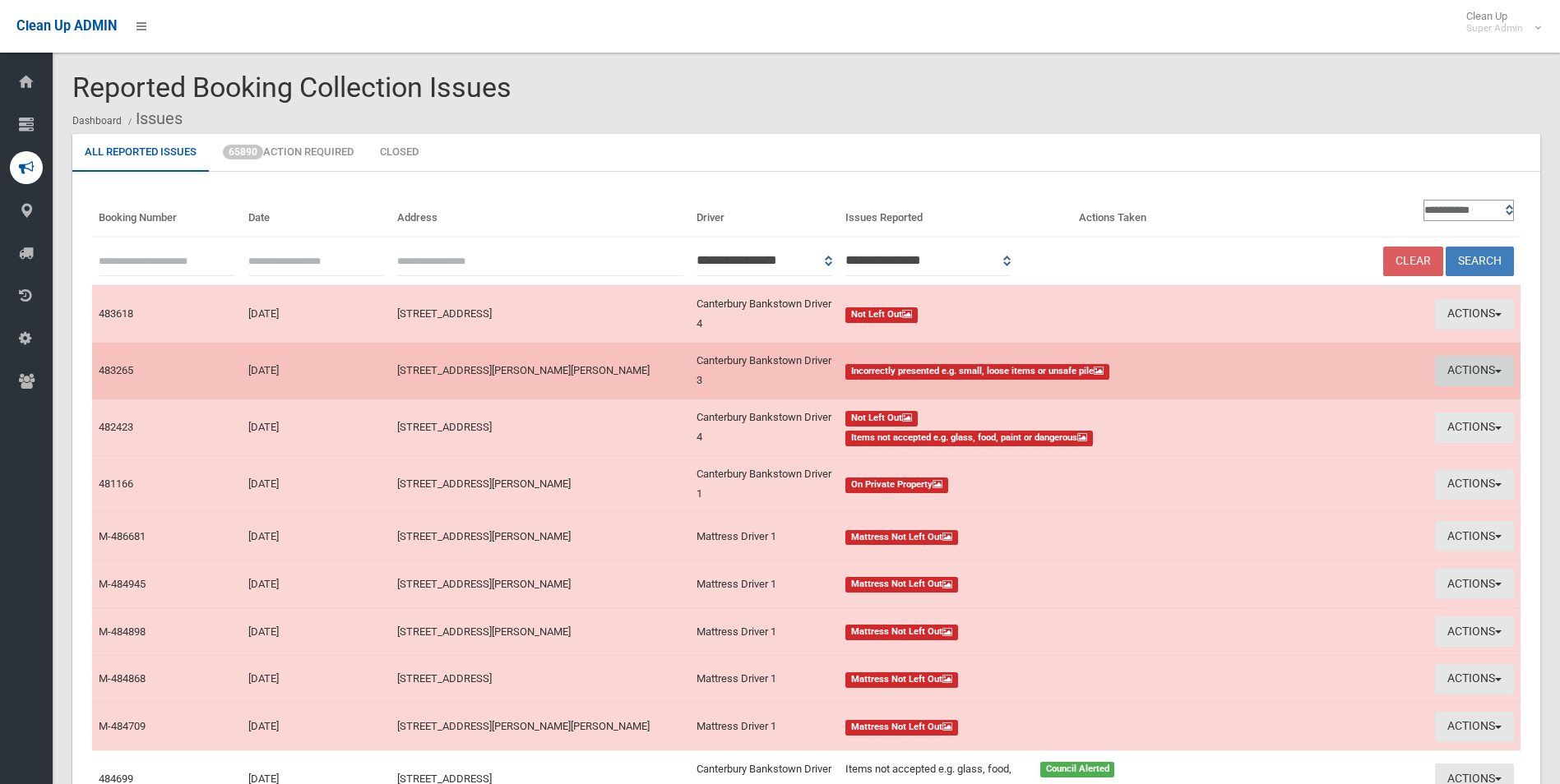
drag, startPoint x: 0, startPoint y: 0, endPoint x: 1466, endPoint y: 372, distance: 1512.5
click at [1466, 372] on button "Actions" at bounding box center [1474, 372] width 79 height 31
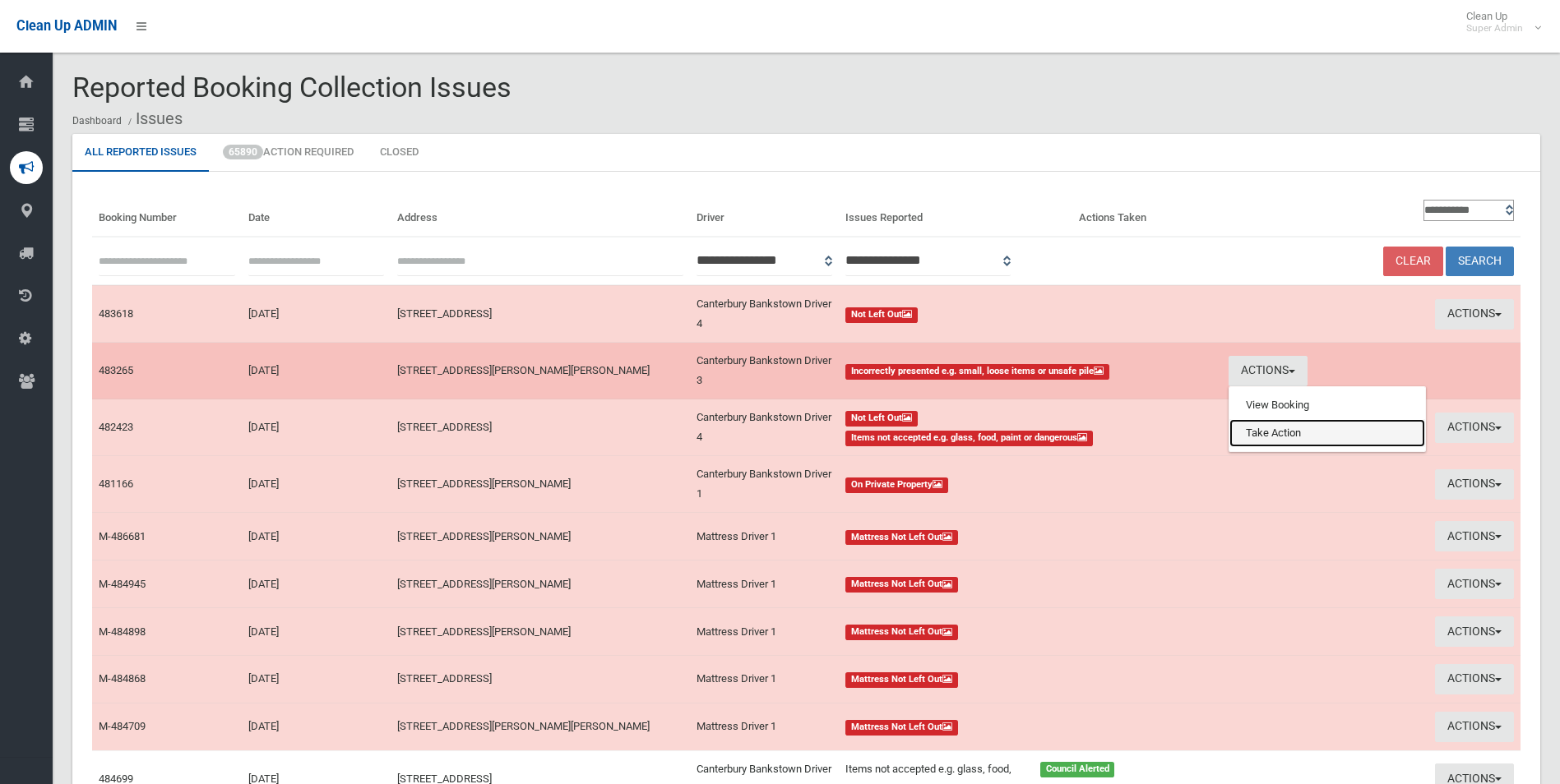
click at [1291, 437] on link "Take Action" at bounding box center [1327, 433] width 196 height 28
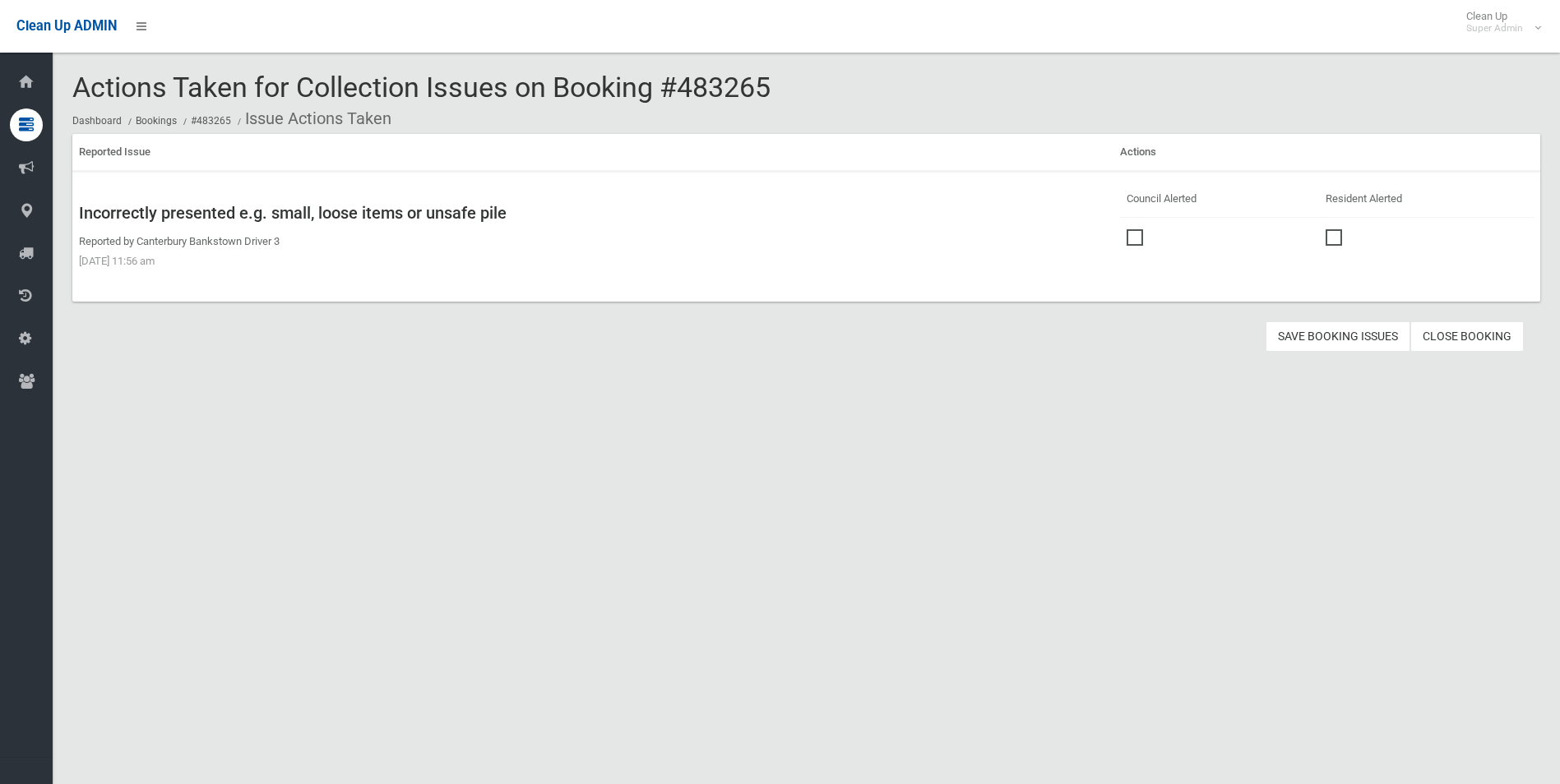
click at [1130, 229] on span at bounding box center [1139, 229] width 25 height 0
click at [1322, 338] on button "Save Booking Issues" at bounding box center [1338, 337] width 145 height 31
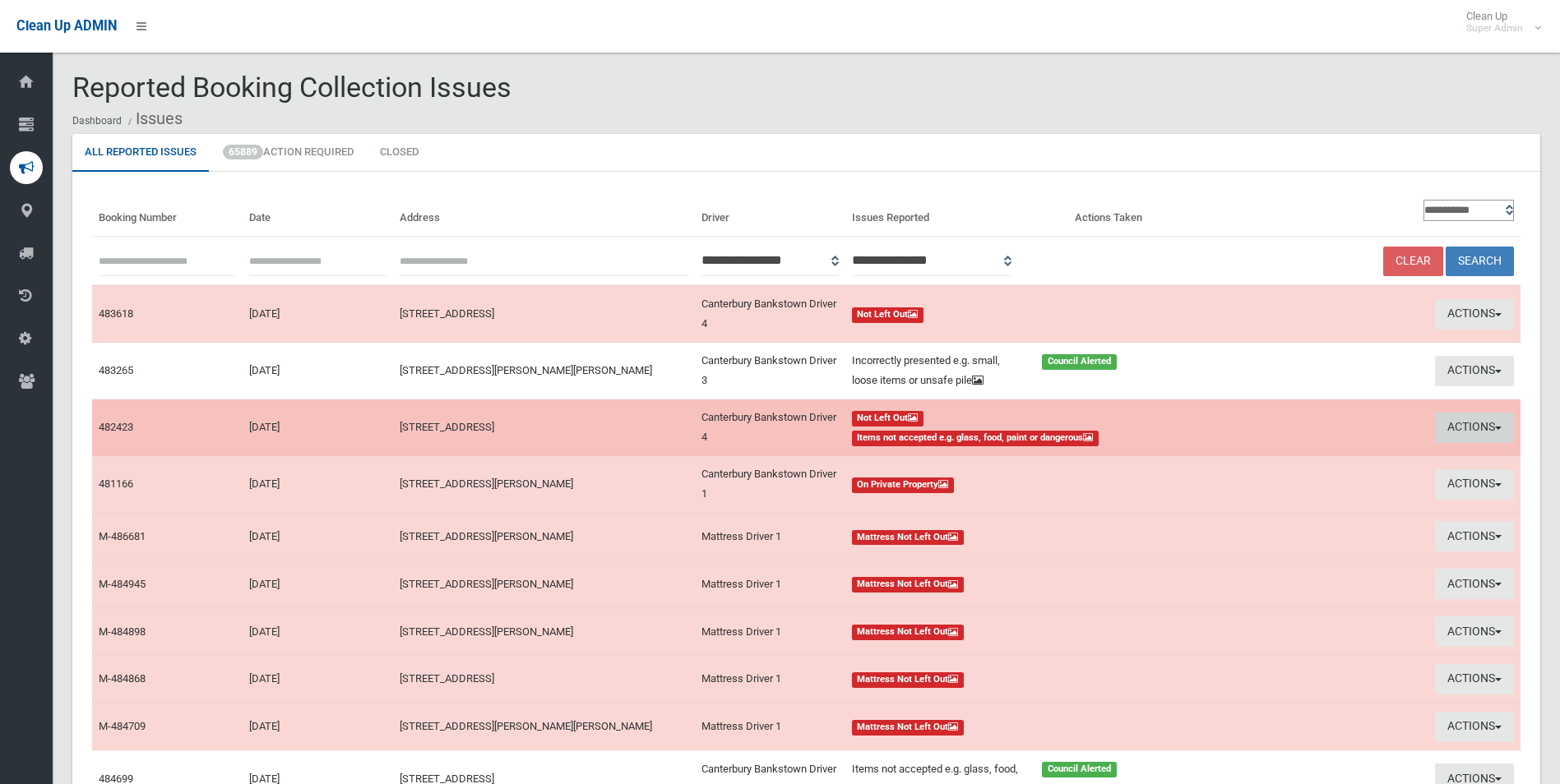
click at [1455, 427] on button "Actions" at bounding box center [1474, 428] width 79 height 31
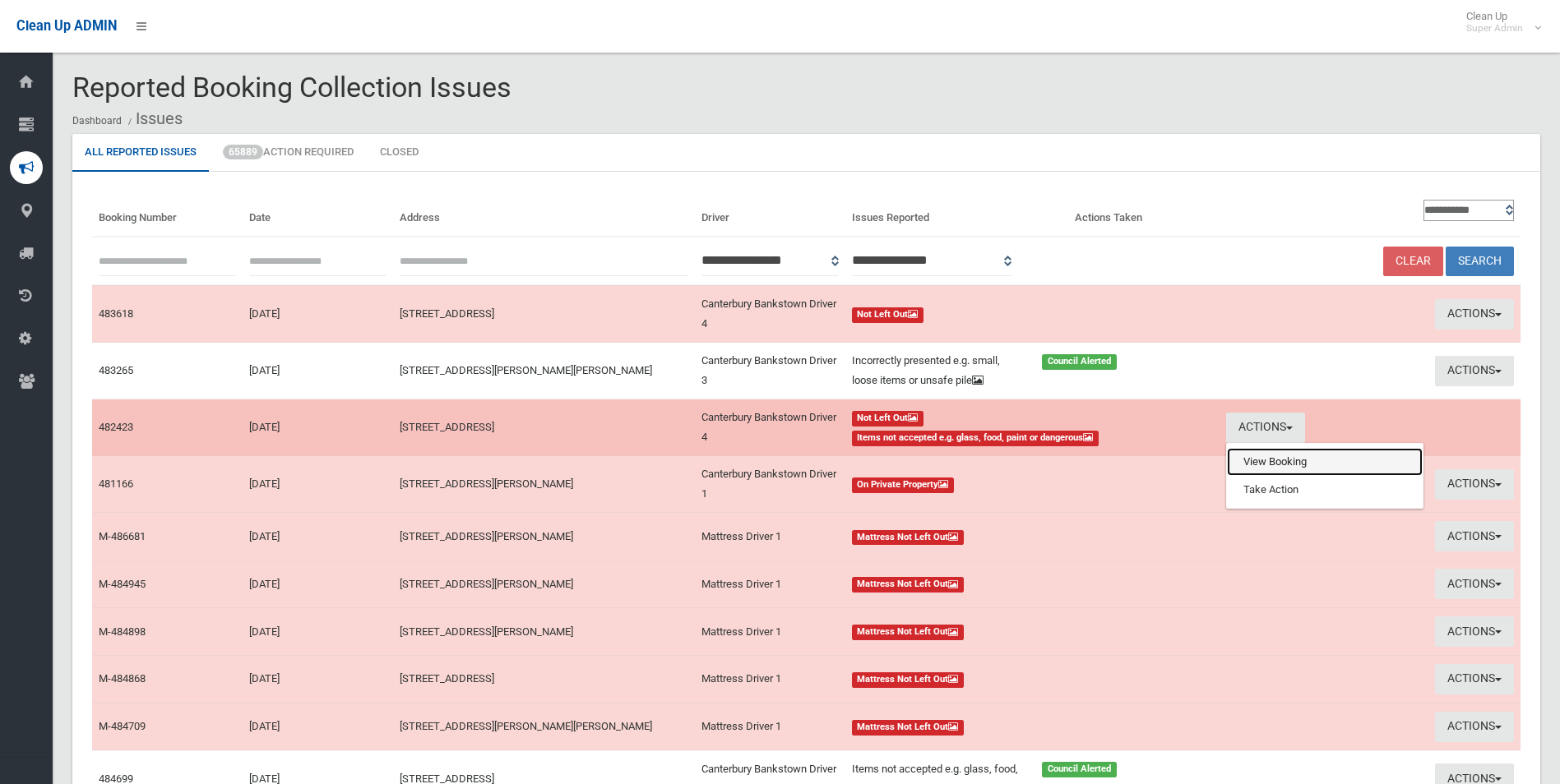
click at [1264, 457] on link "View Booking" at bounding box center [1325, 462] width 196 height 28
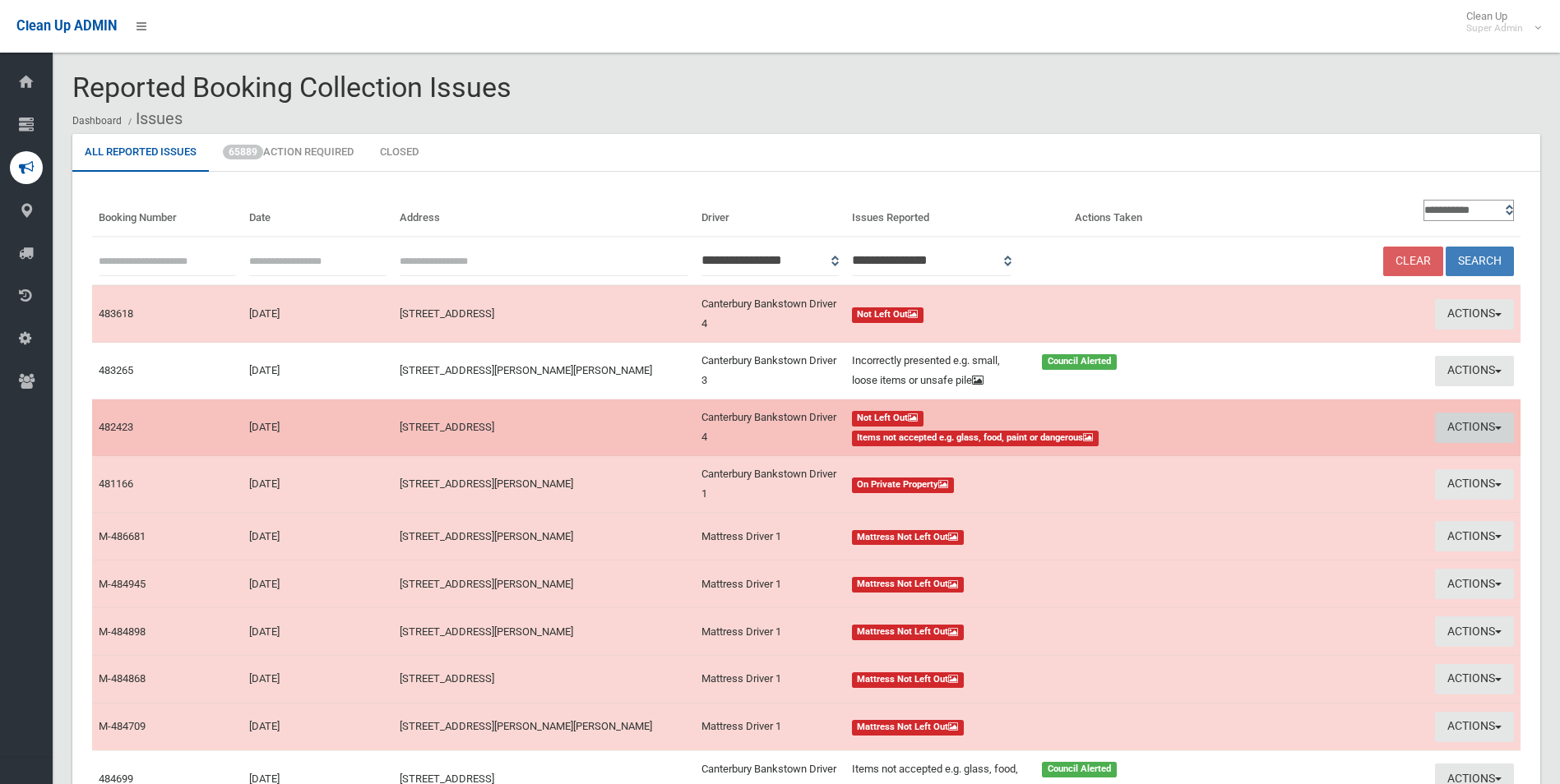
click at [1476, 419] on button "Actions" at bounding box center [1474, 428] width 79 height 31
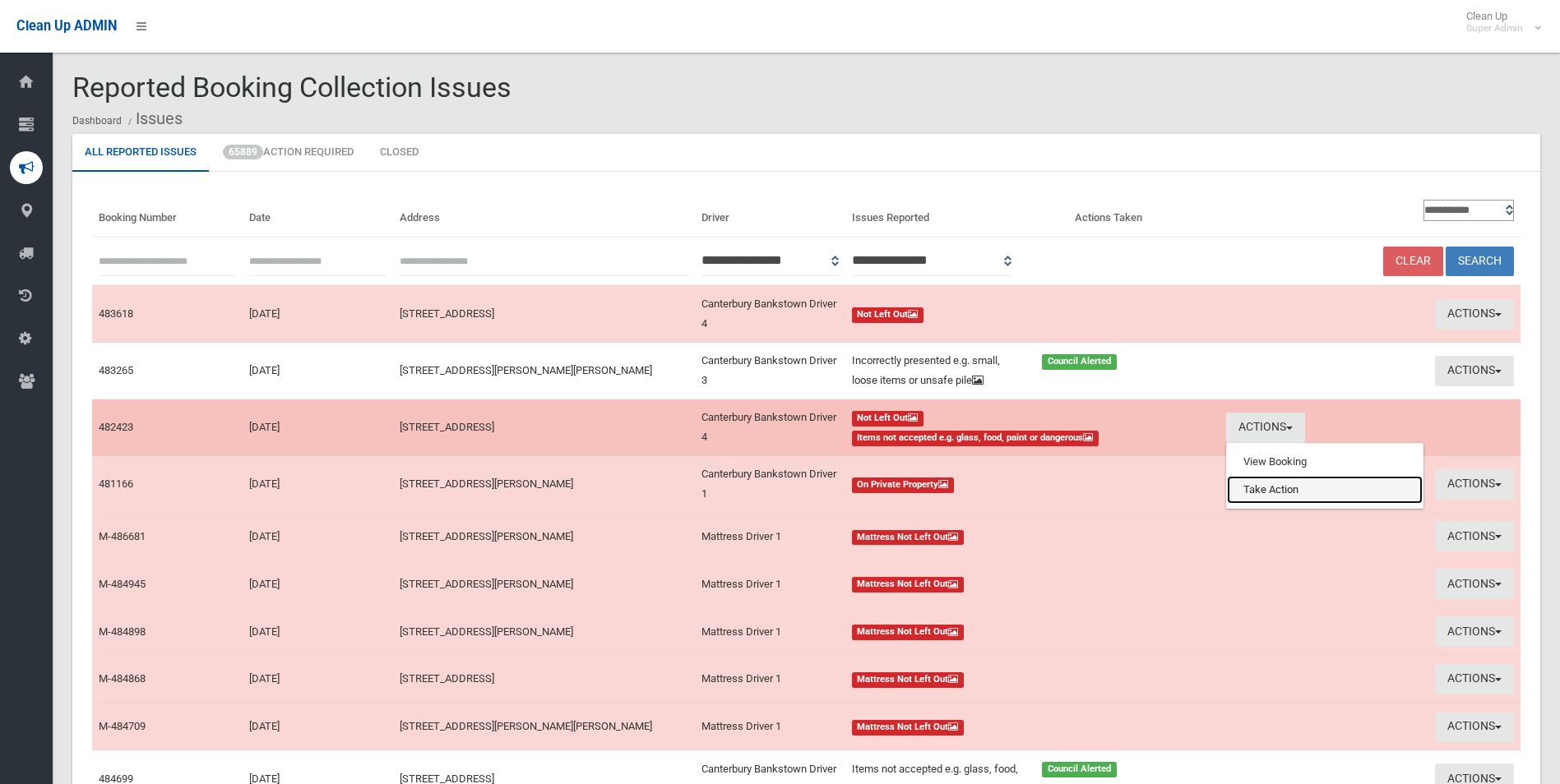
click at [1271, 491] on link "Take Action" at bounding box center [1325, 490] width 196 height 28
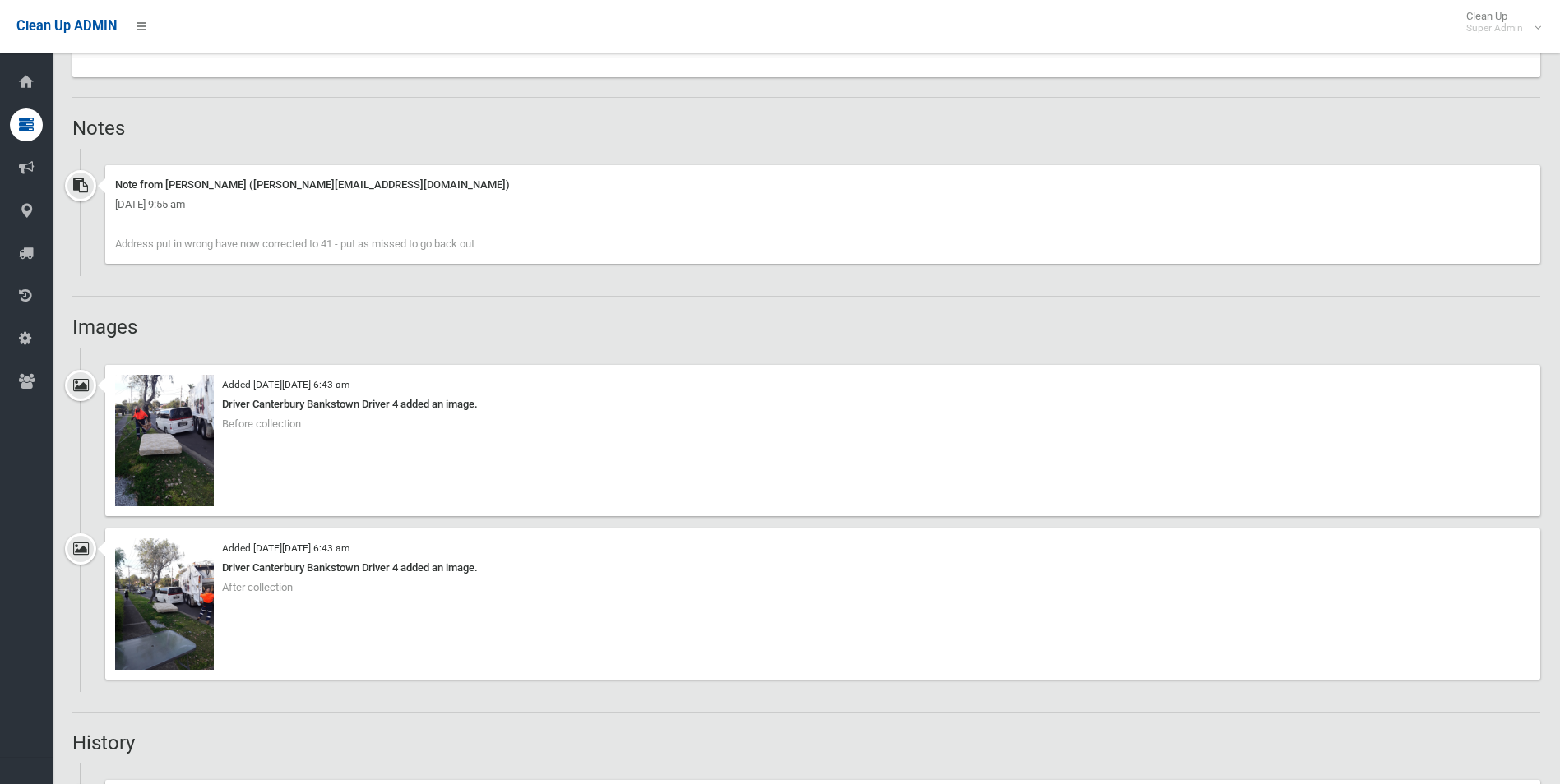
scroll to position [1233, 0]
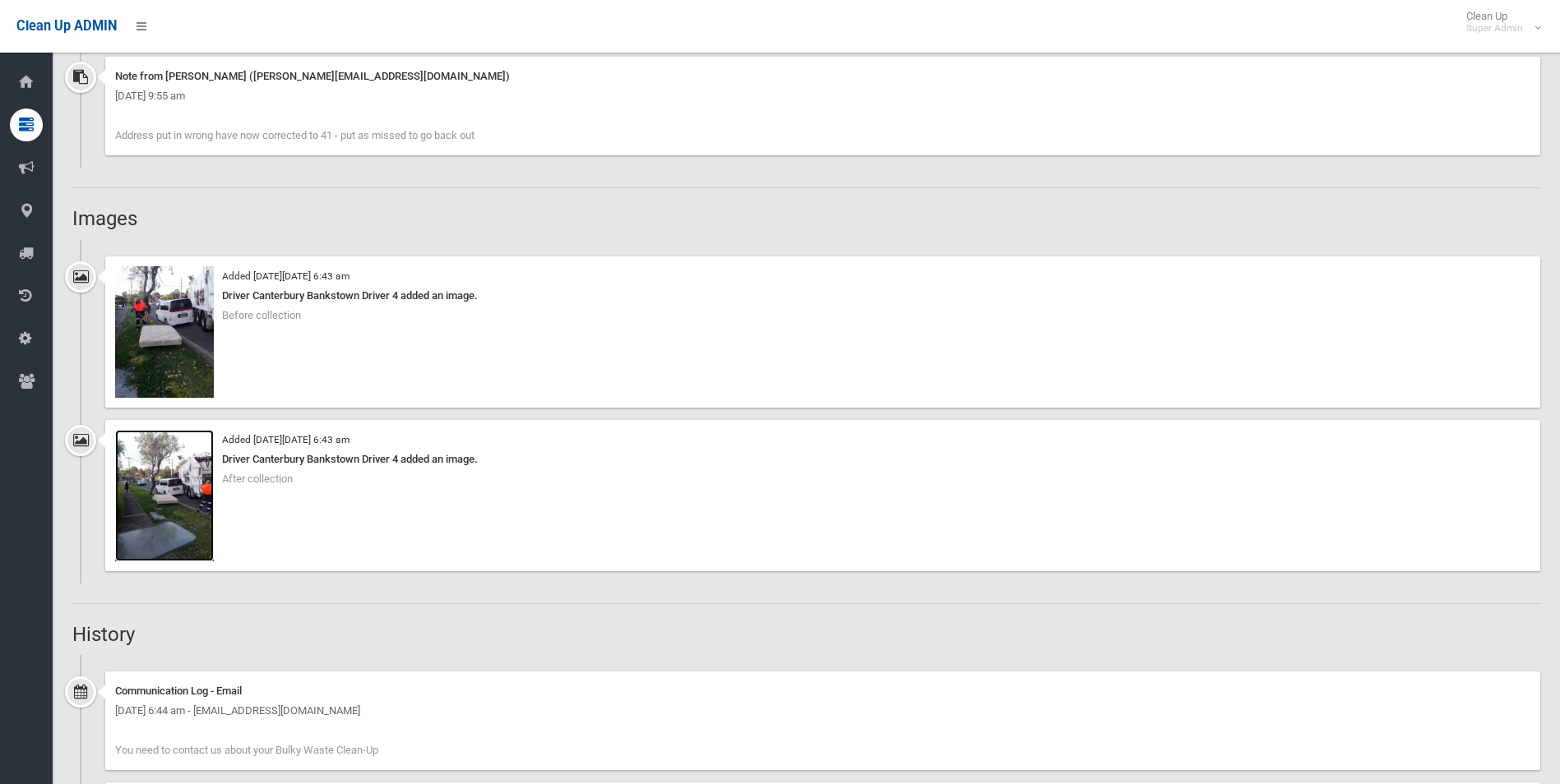
click at [192, 547] on img at bounding box center [165, 496] width 99 height 131
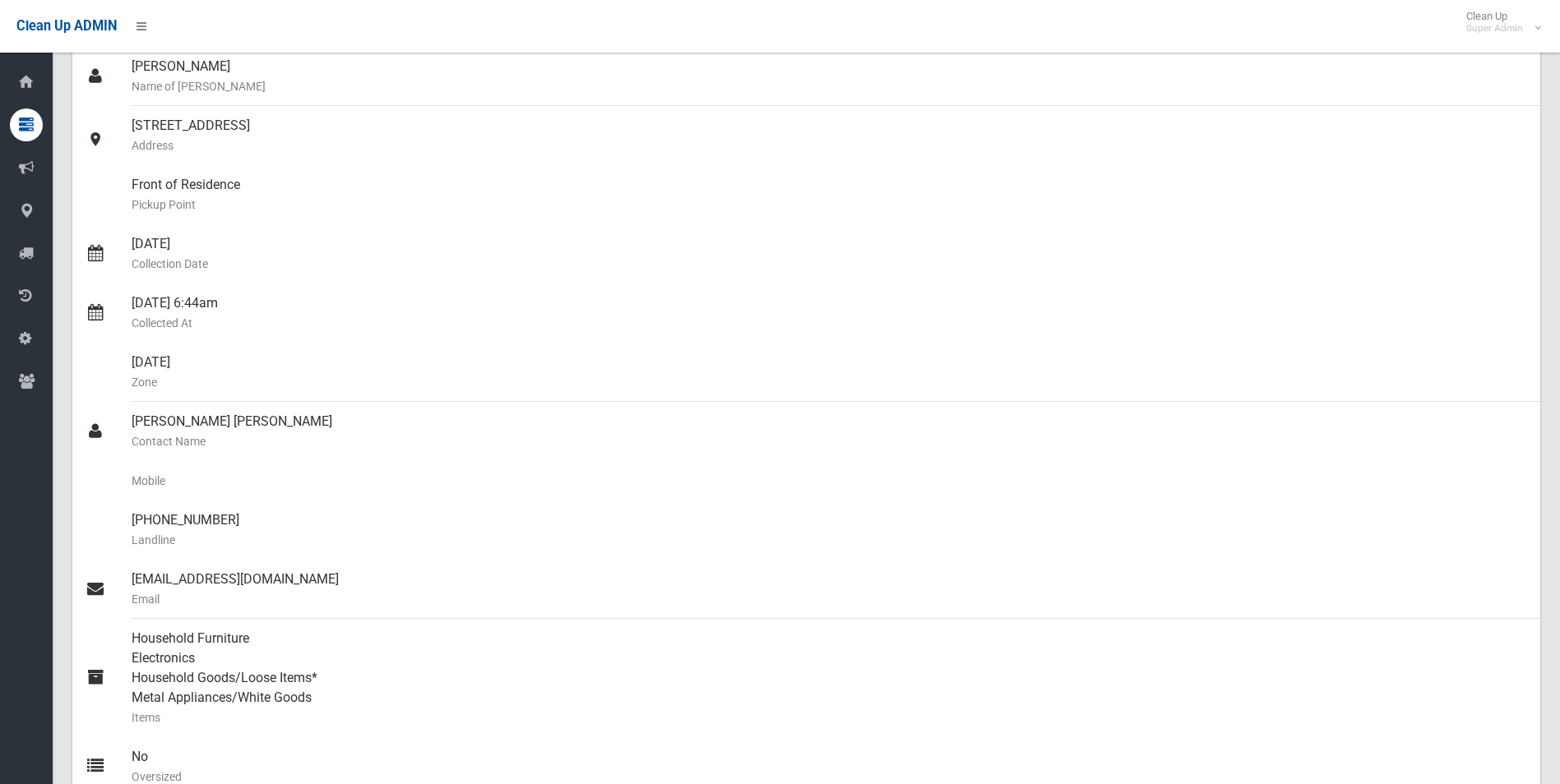
scroll to position [82, 0]
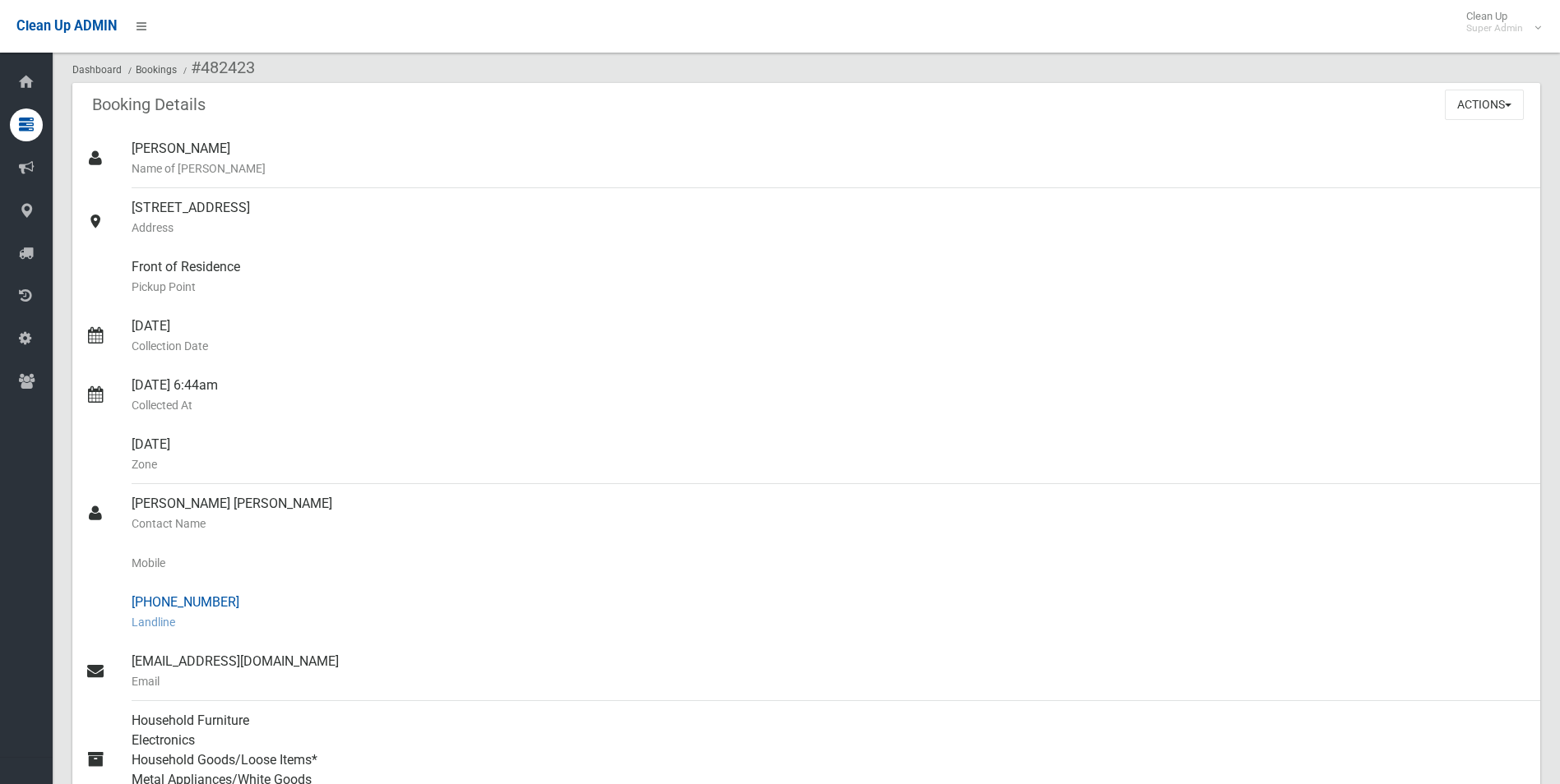
drag, startPoint x: 162, startPoint y: 596, endPoint x: 224, endPoint y: 597, distance: 62.0
click at [224, 597] on div "(02) 9790 0377 Landline" at bounding box center [829, 612] width 1395 height 59
drag, startPoint x: 224, startPoint y: 597, endPoint x: 194, endPoint y: 598, distance: 30.0
copy div "9790 0377"
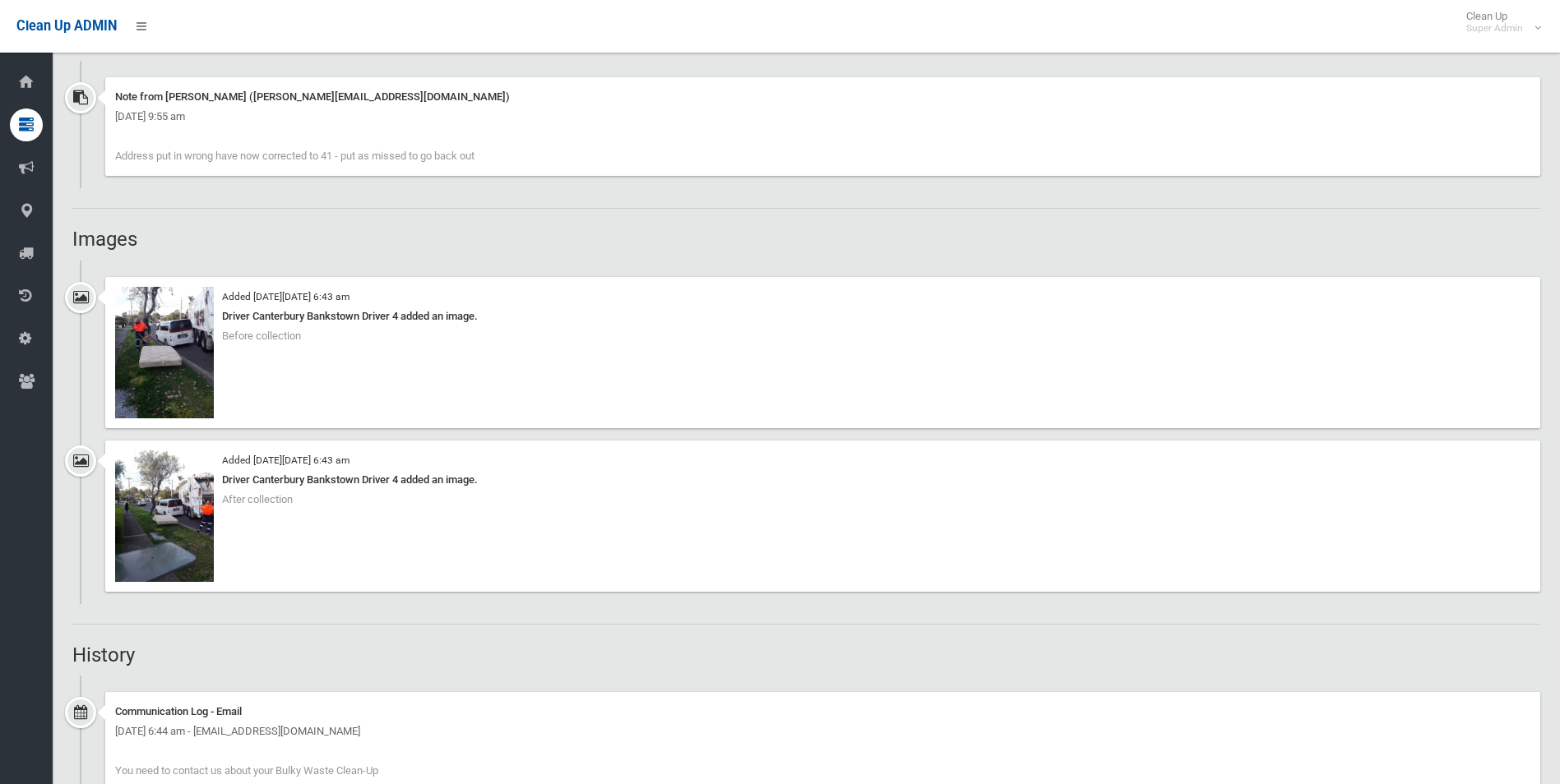
scroll to position [1233, 0]
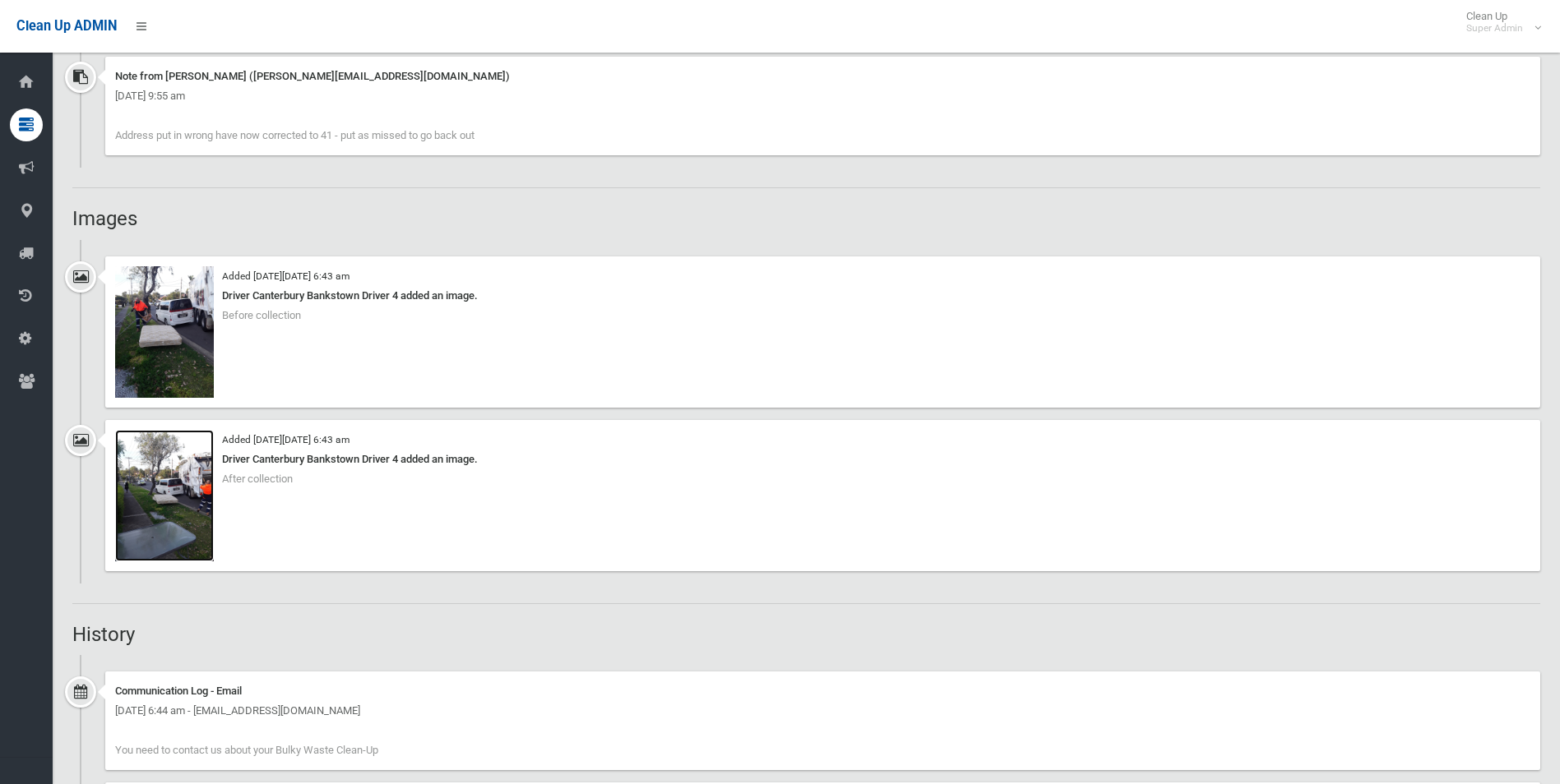
click at [169, 543] on img at bounding box center [165, 496] width 99 height 131
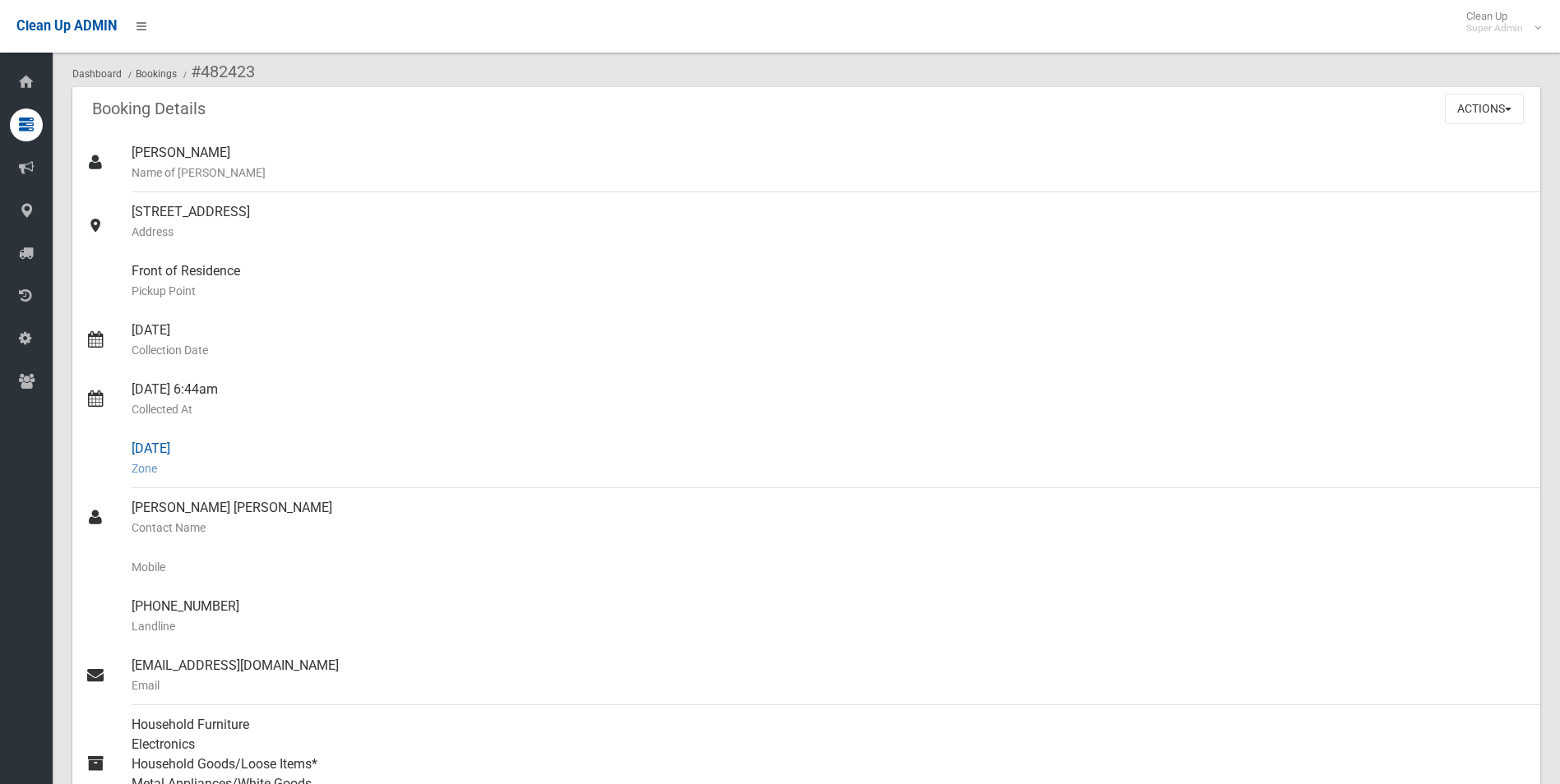
scroll to position [0, 0]
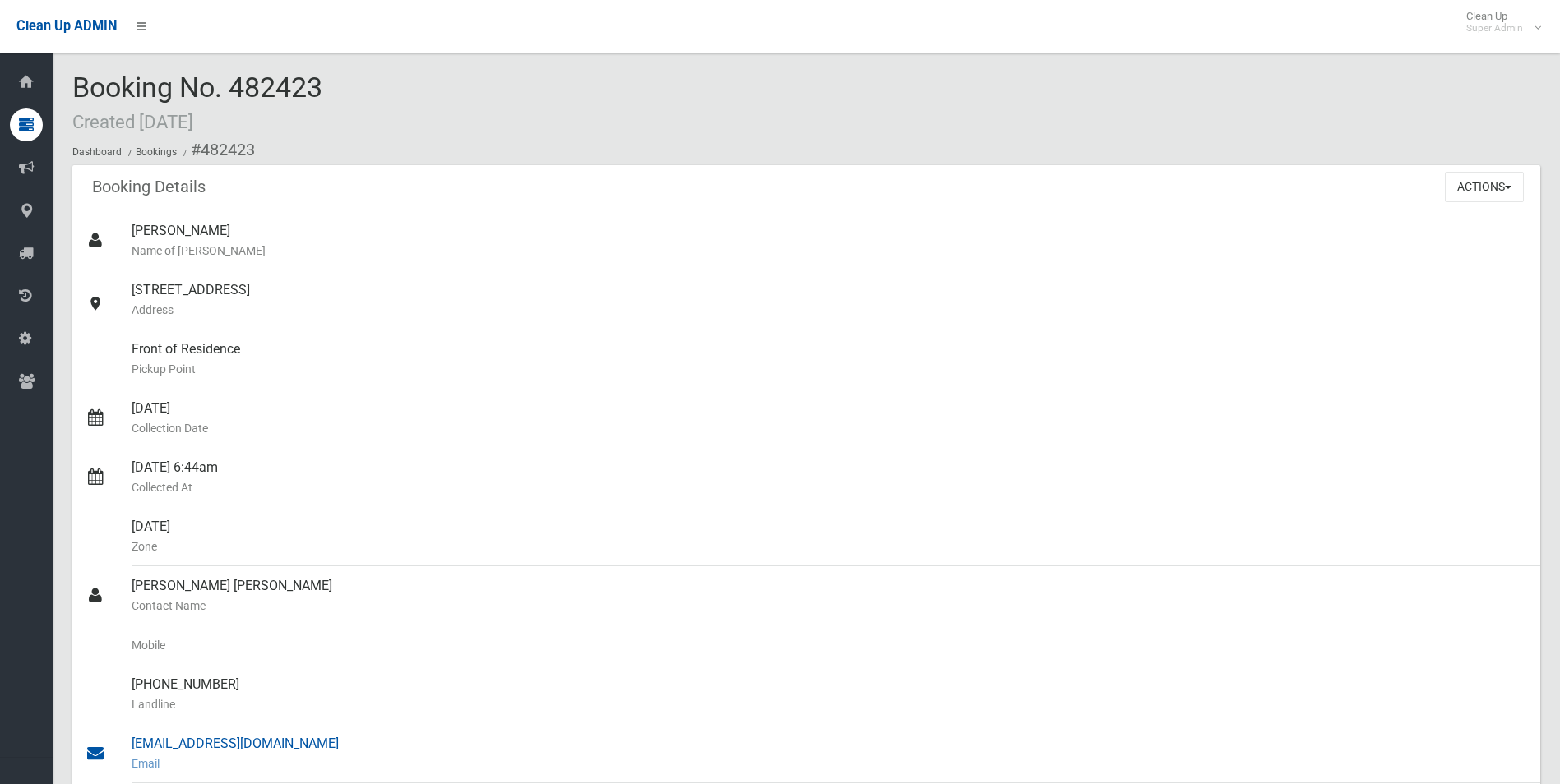
drag, startPoint x: 203, startPoint y: 147, endPoint x: 292, endPoint y: 740, distance: 599.6
copy section "482423 Booking Details Actions View Booking Edit Booking Clone Booking Add Book…"
click at [574, 285] on div "41 Sherwood Street, REVESBY NSW 2212 Address" at bounding box center [829, 299] width 1395 height 59
click at [1457, 183] on button "Actions" at bounding box center [1484, 187] width 79 height 31
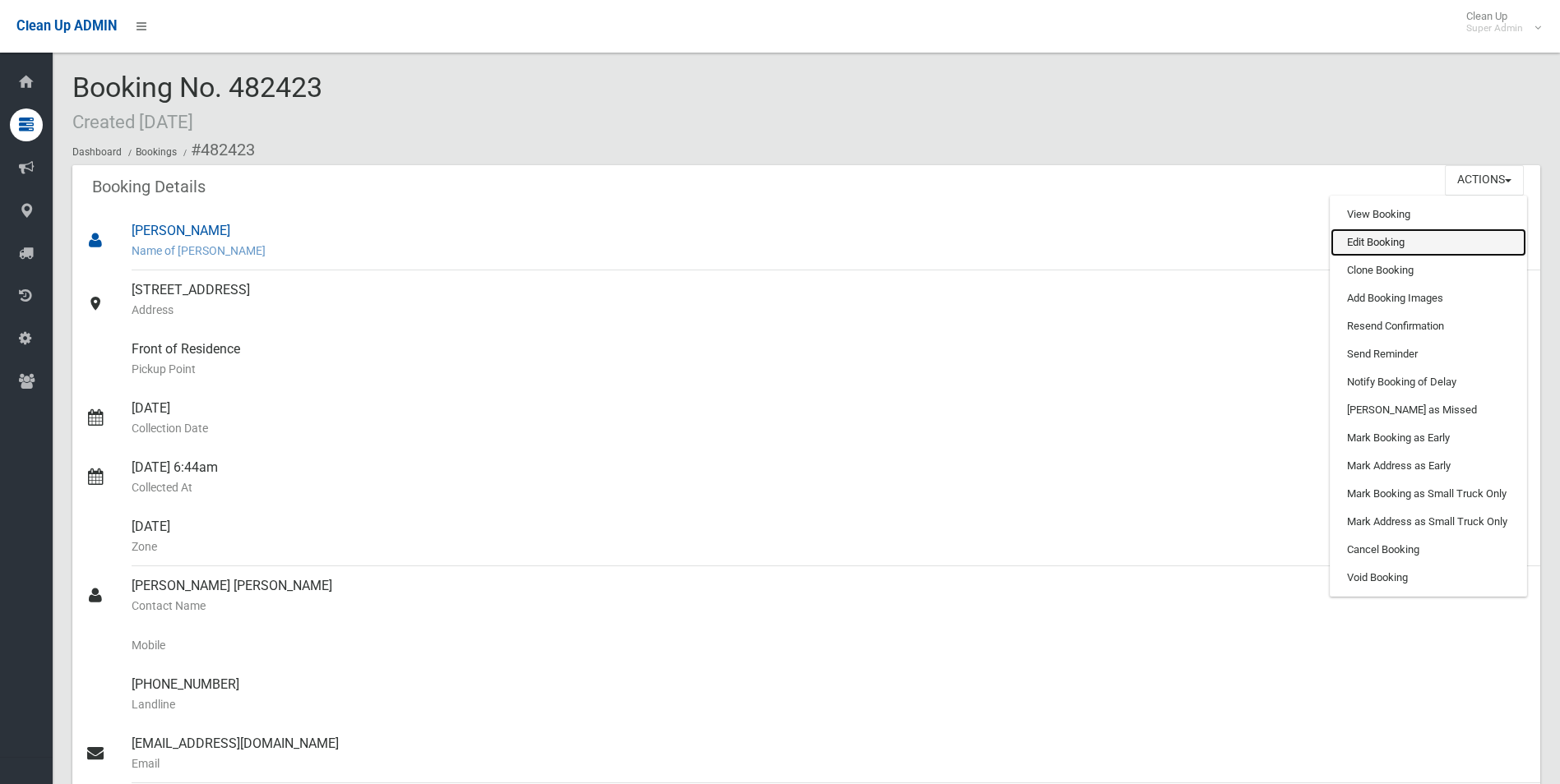
drag, startPoint x: 1354, startPoint y: 244, endPoint x: 1328, endPoint y: 253, distance: 27.5
click at [1354, 244] on link "Edit Booking" at bounding box center [1429, 242] width 196 height 28
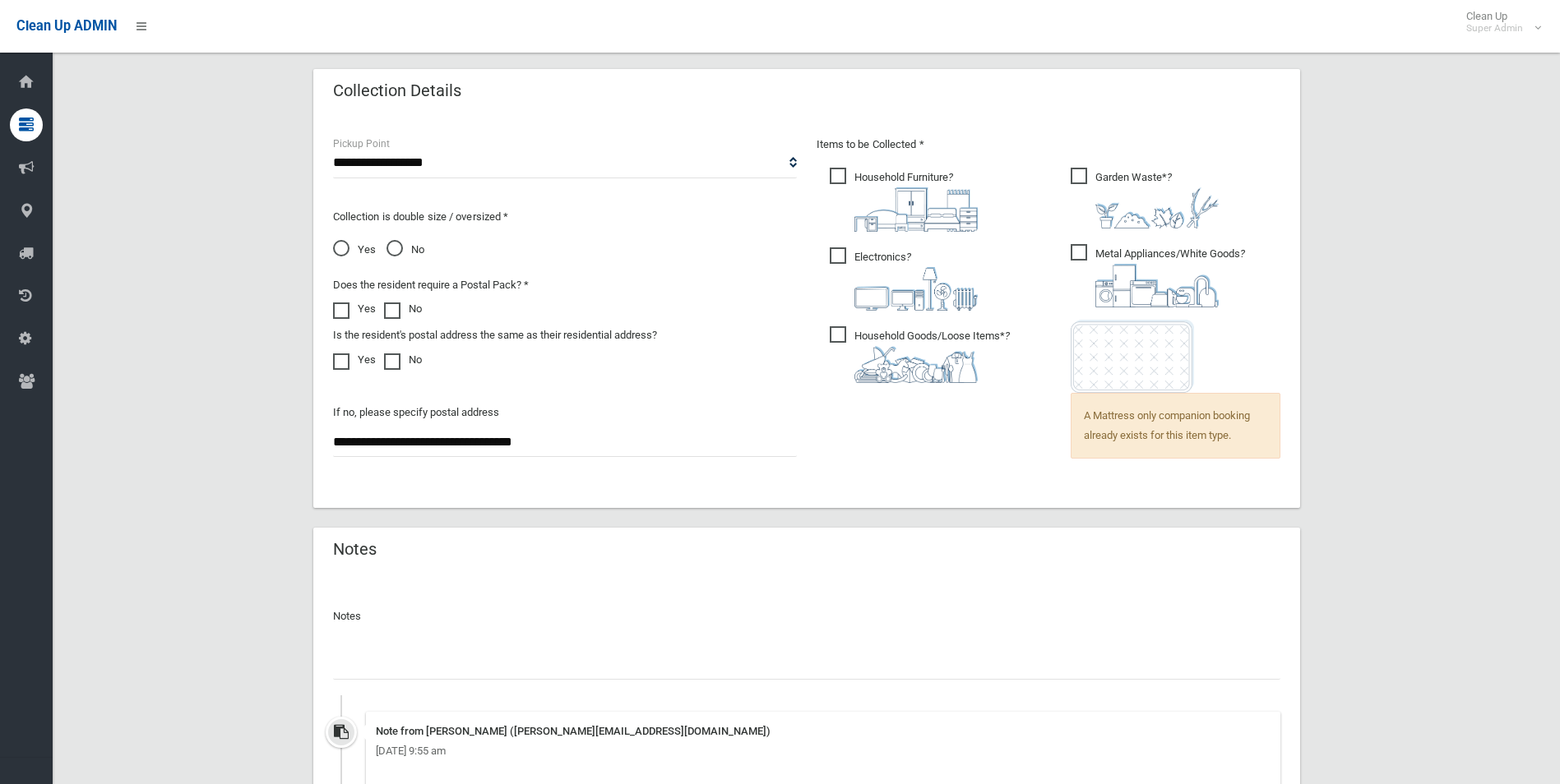
scroll to position [1233, 0]
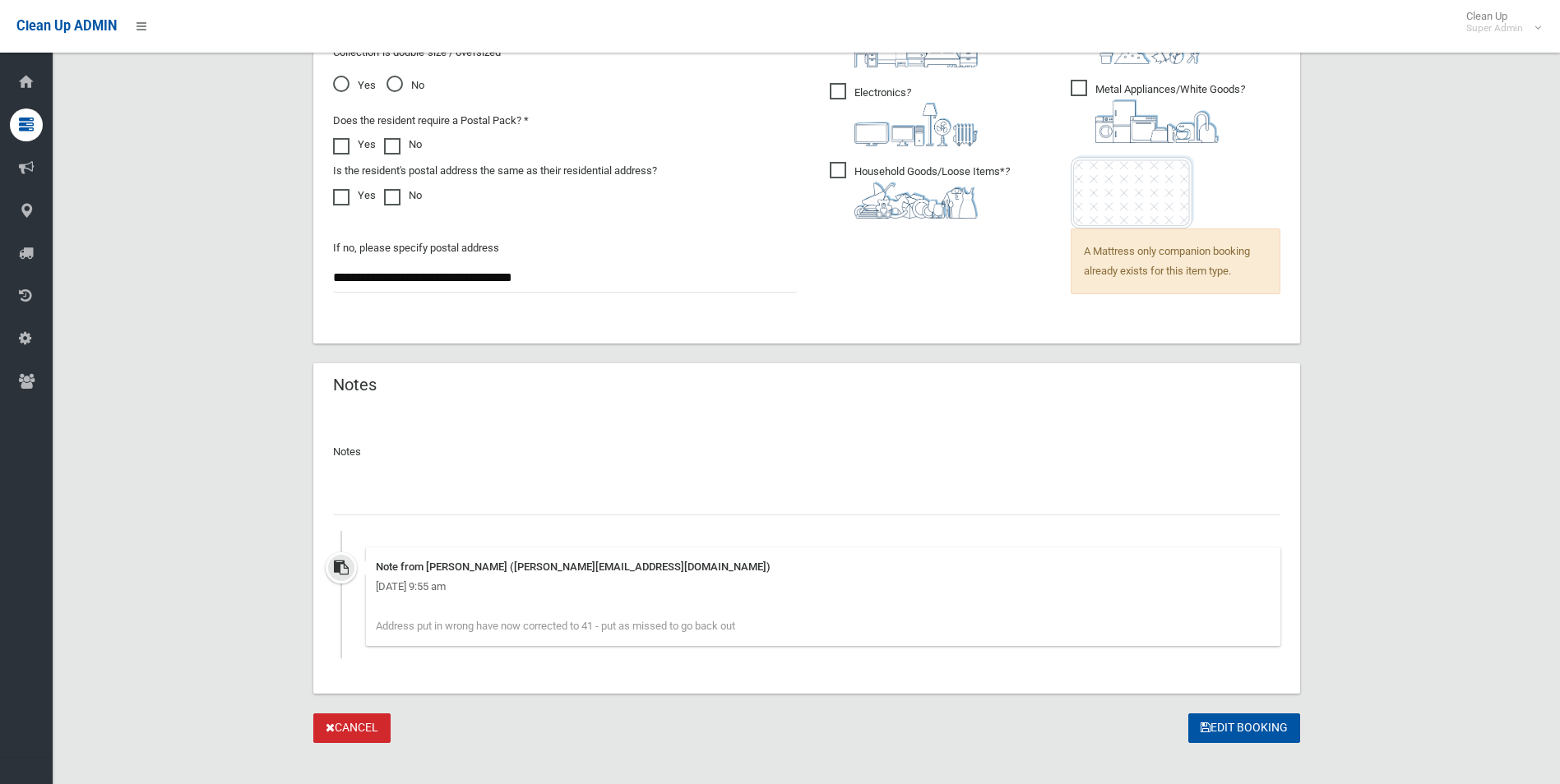
click at [454, 494] on input "text" at bounding box center [806, 500] width 947 height 31
paste input "********"
type input "**********"
click at [1239, 723] on button "Edit Booking" at bounding box center [1244, 729] width 112 height 31
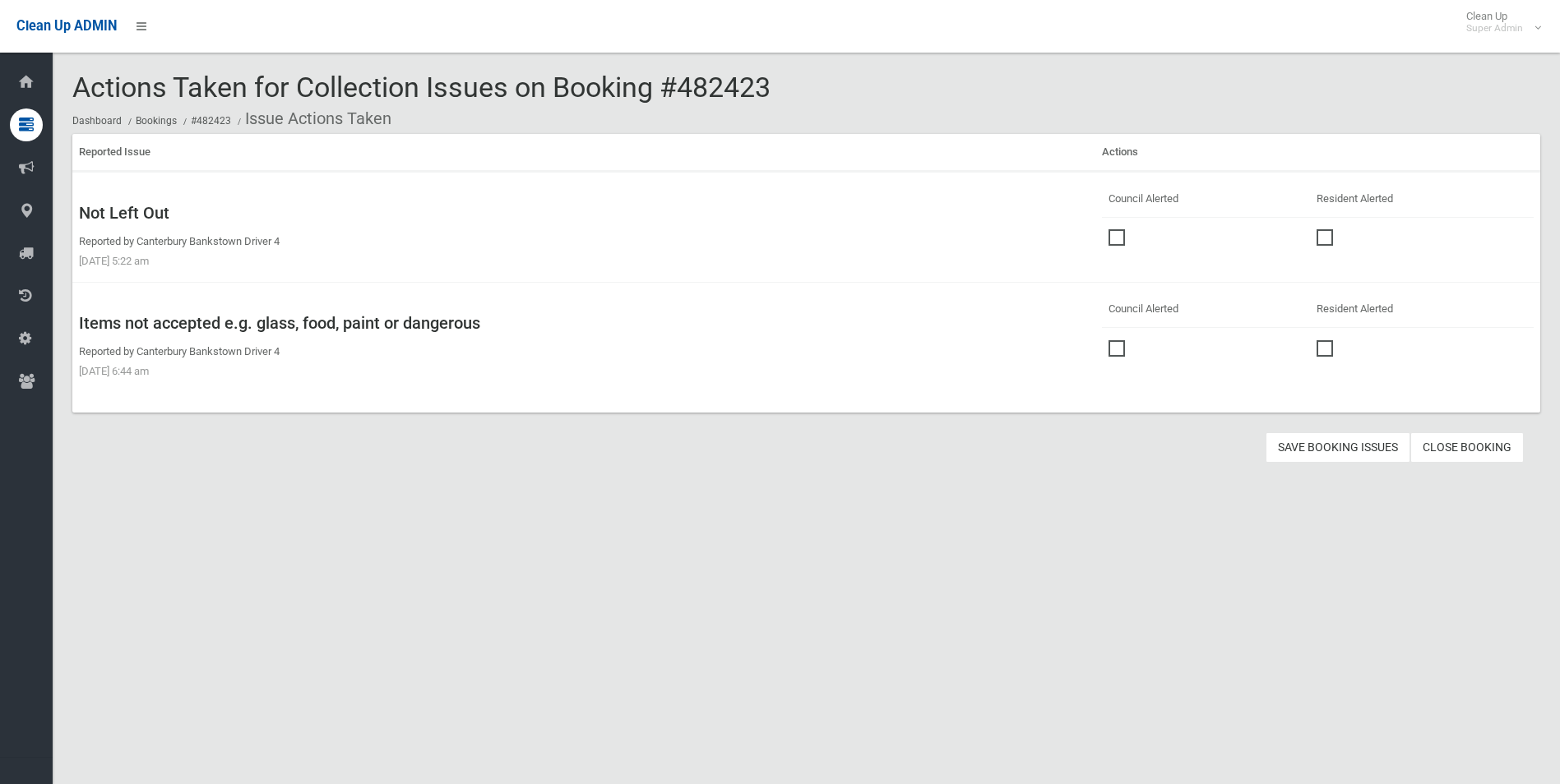
click at [1108, 229] on span at bounding box center [1120, 229] width 25 height 0
click at [1113, 340] on span at bounding box center [1120, 340] width 25 height 0
click at [1384, 453] on button "Save Booking Issues" at bounding box center [1338, 447] width 145 height 31
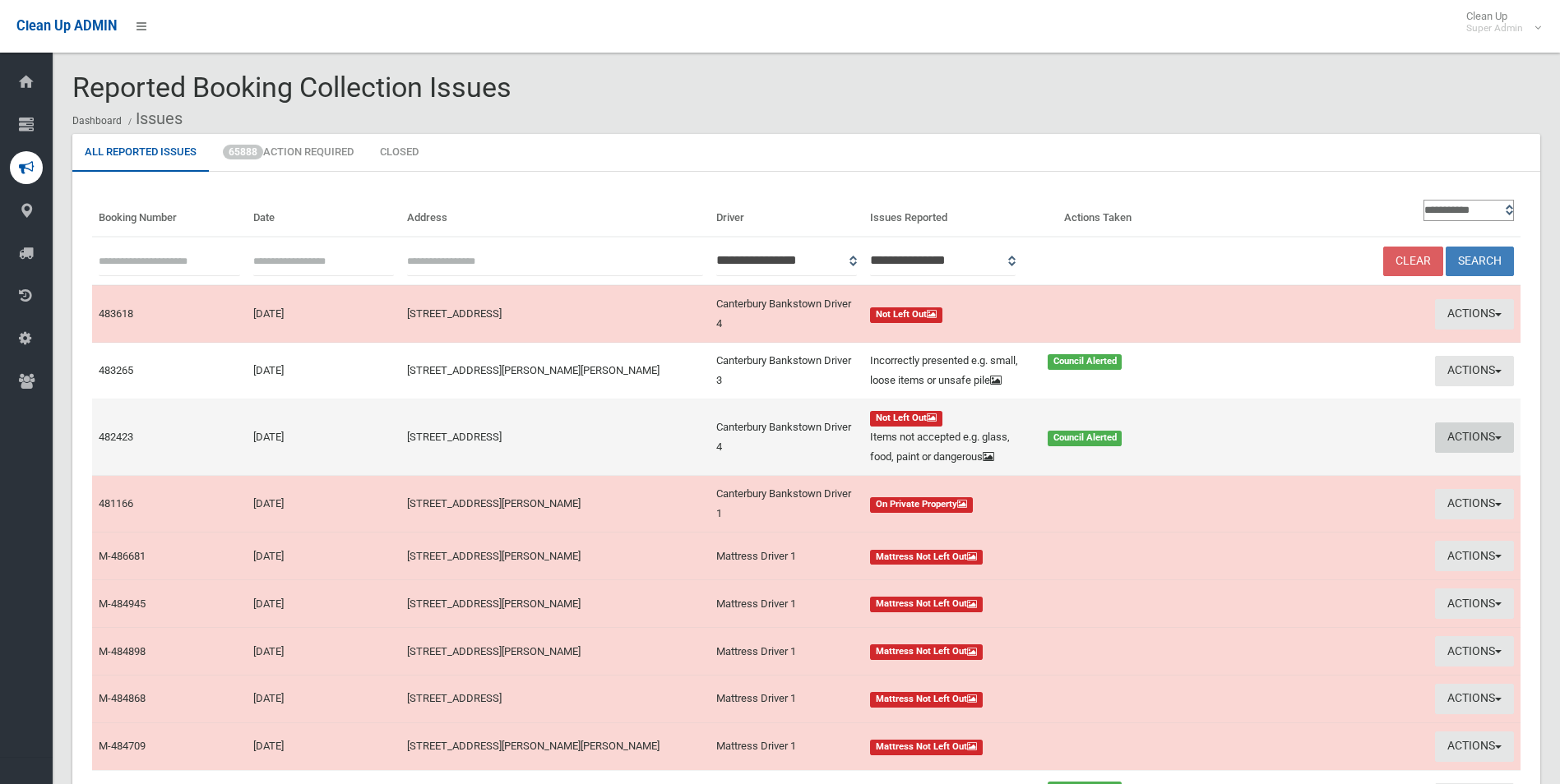
click at [1453, 452] on button "Actions" at bounding box center [1474, 438] width 79 height 31
click at [1278, 514] on link "Edit Actions Taken" at bounding box center [1318, 499] width 196 height 28
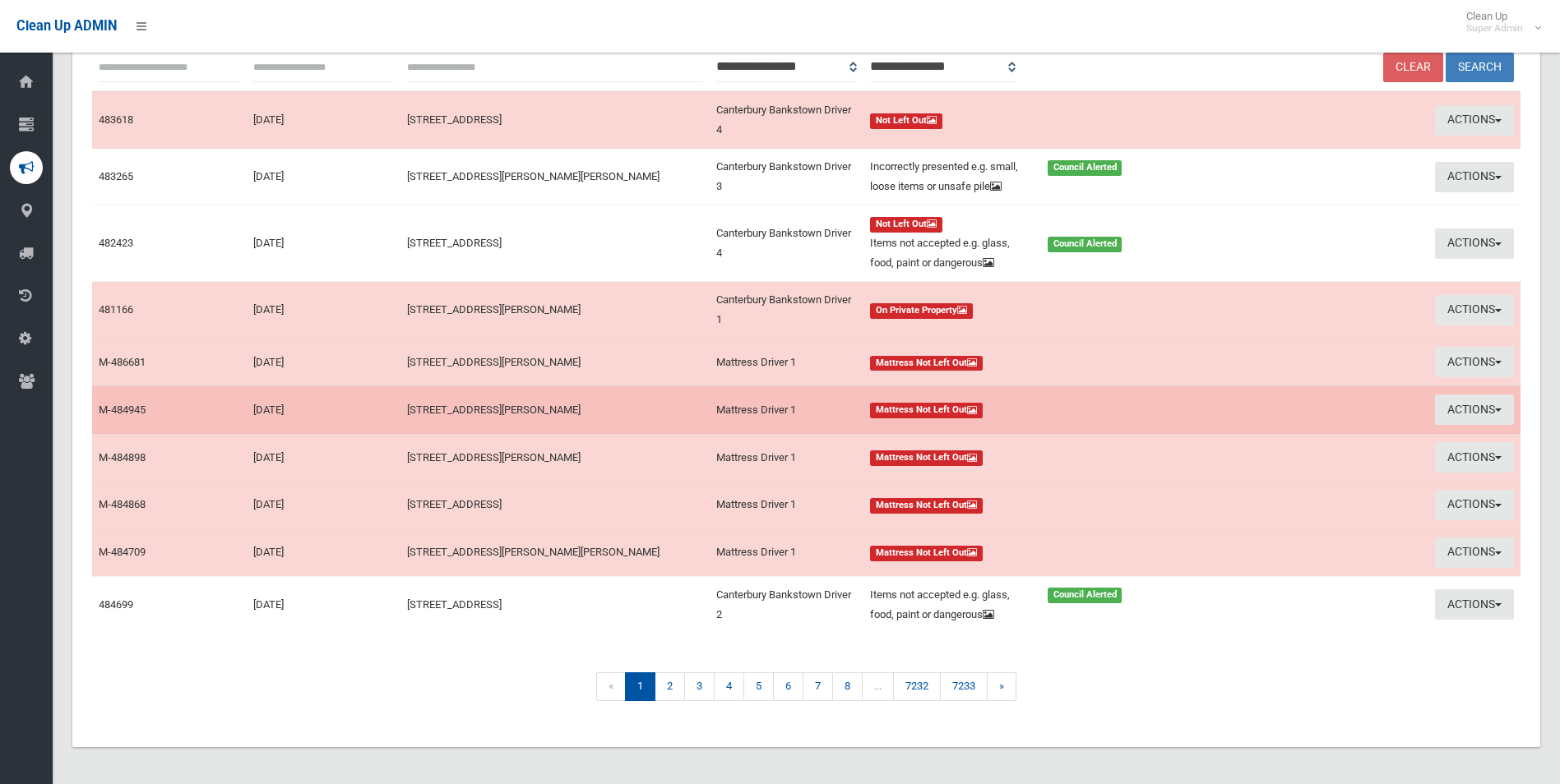
scroll to position [217, 0]
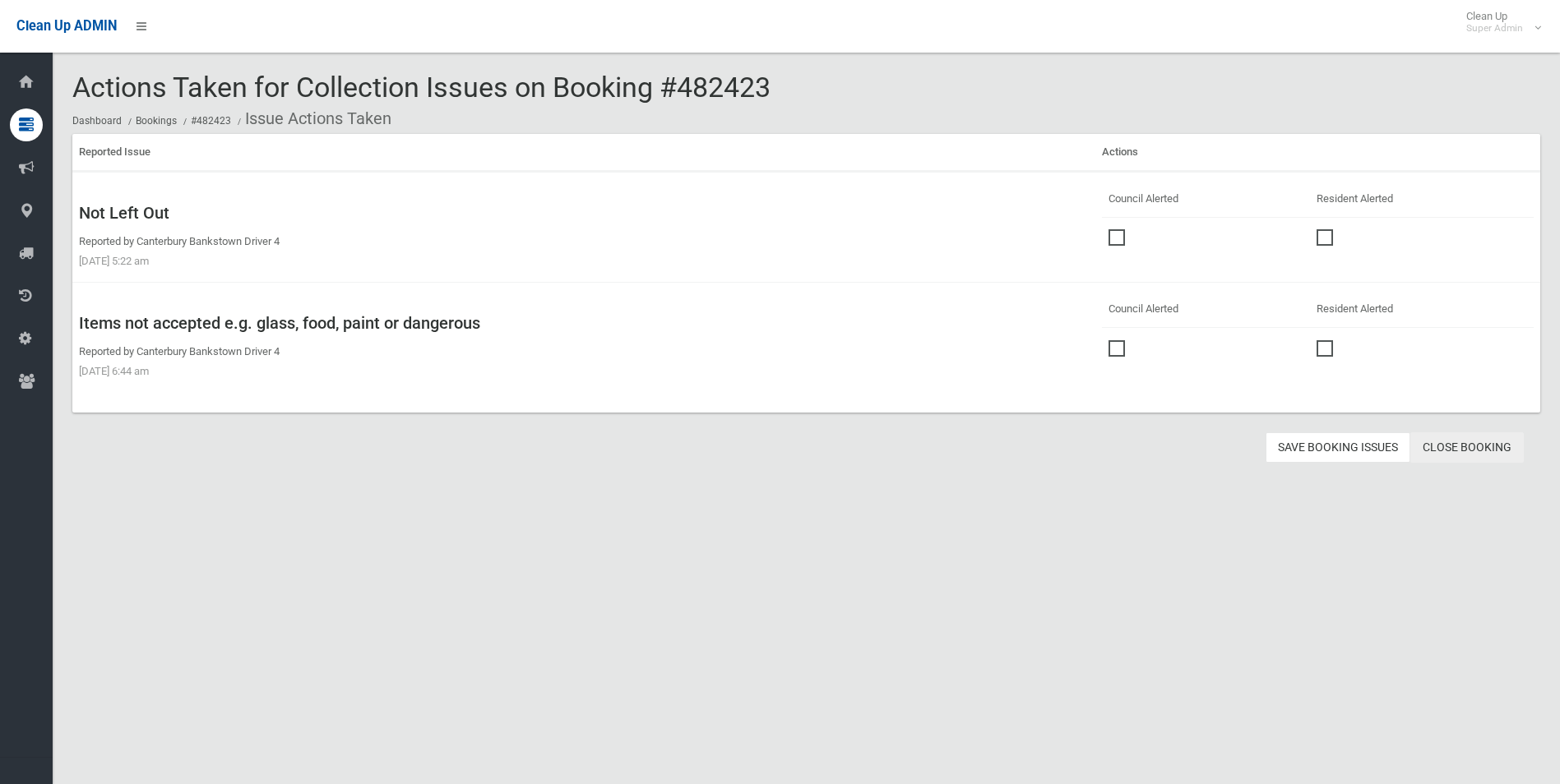
click at [1464, 441] on link "Close Booking" at bounding box center [1466, 447] width 113 height 31
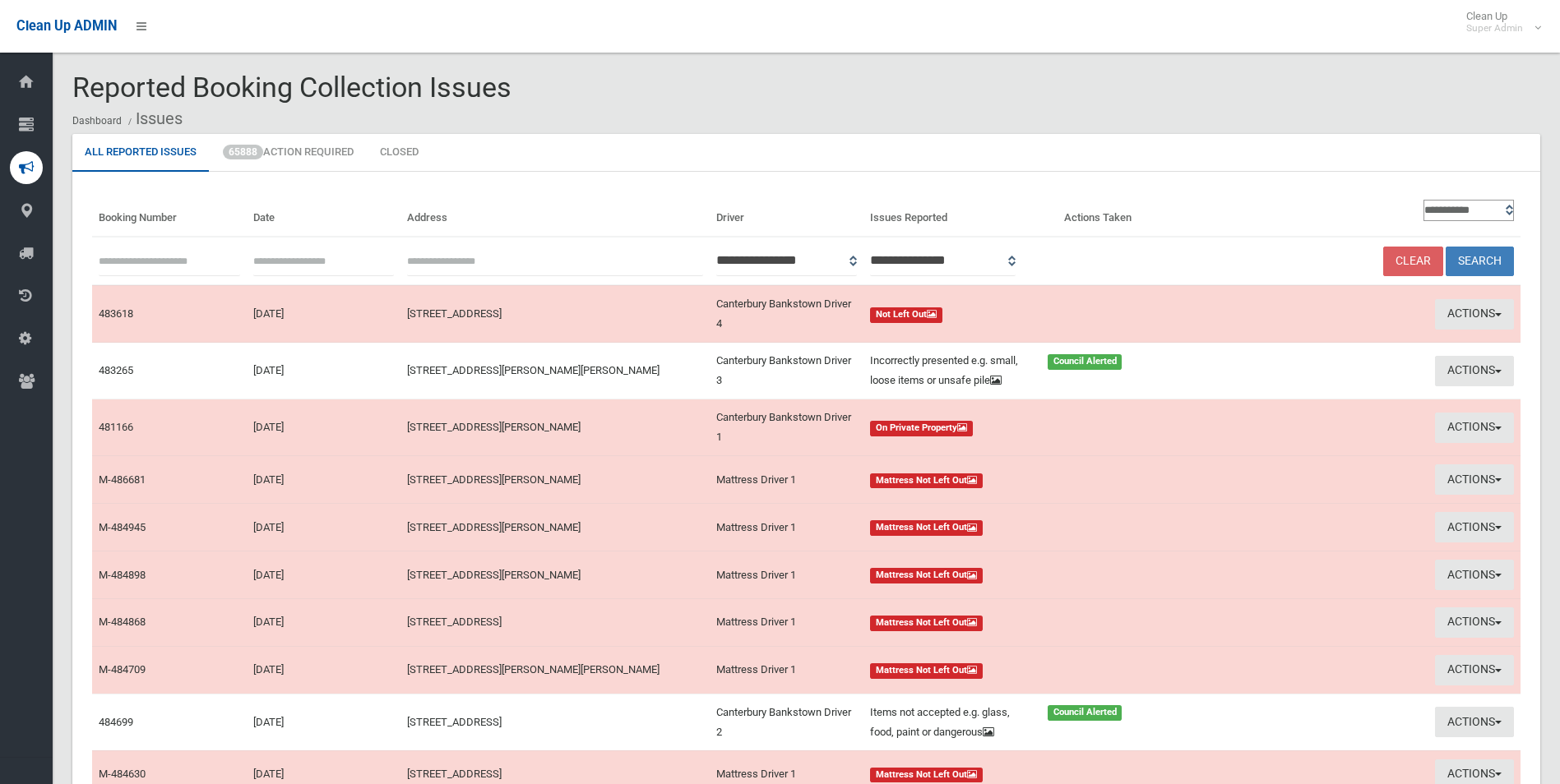
scroll to position [187, 0]
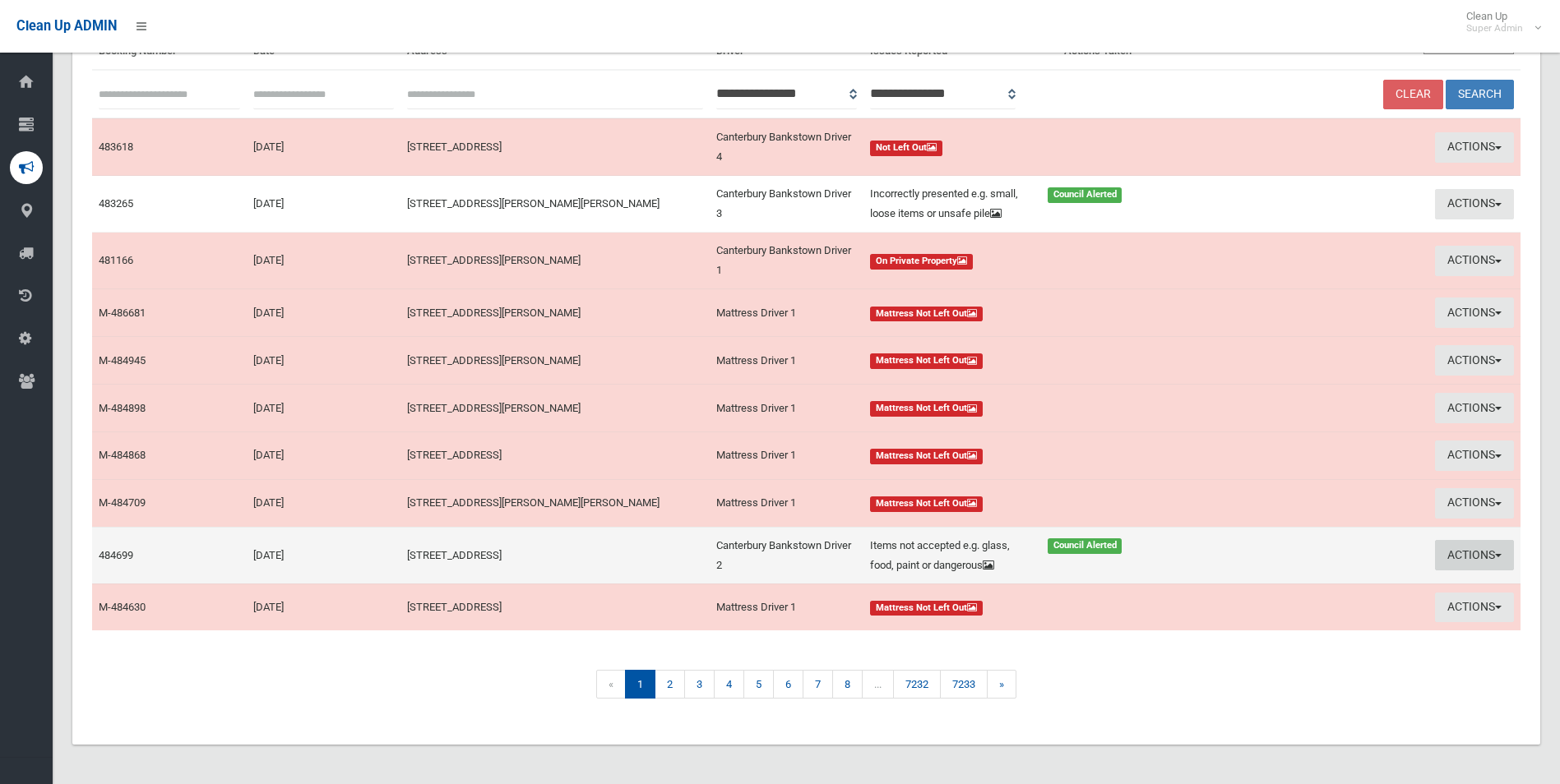
click at [1461, 549] on button "Actions" at bounding box center [1474, 556] width 79 height 31
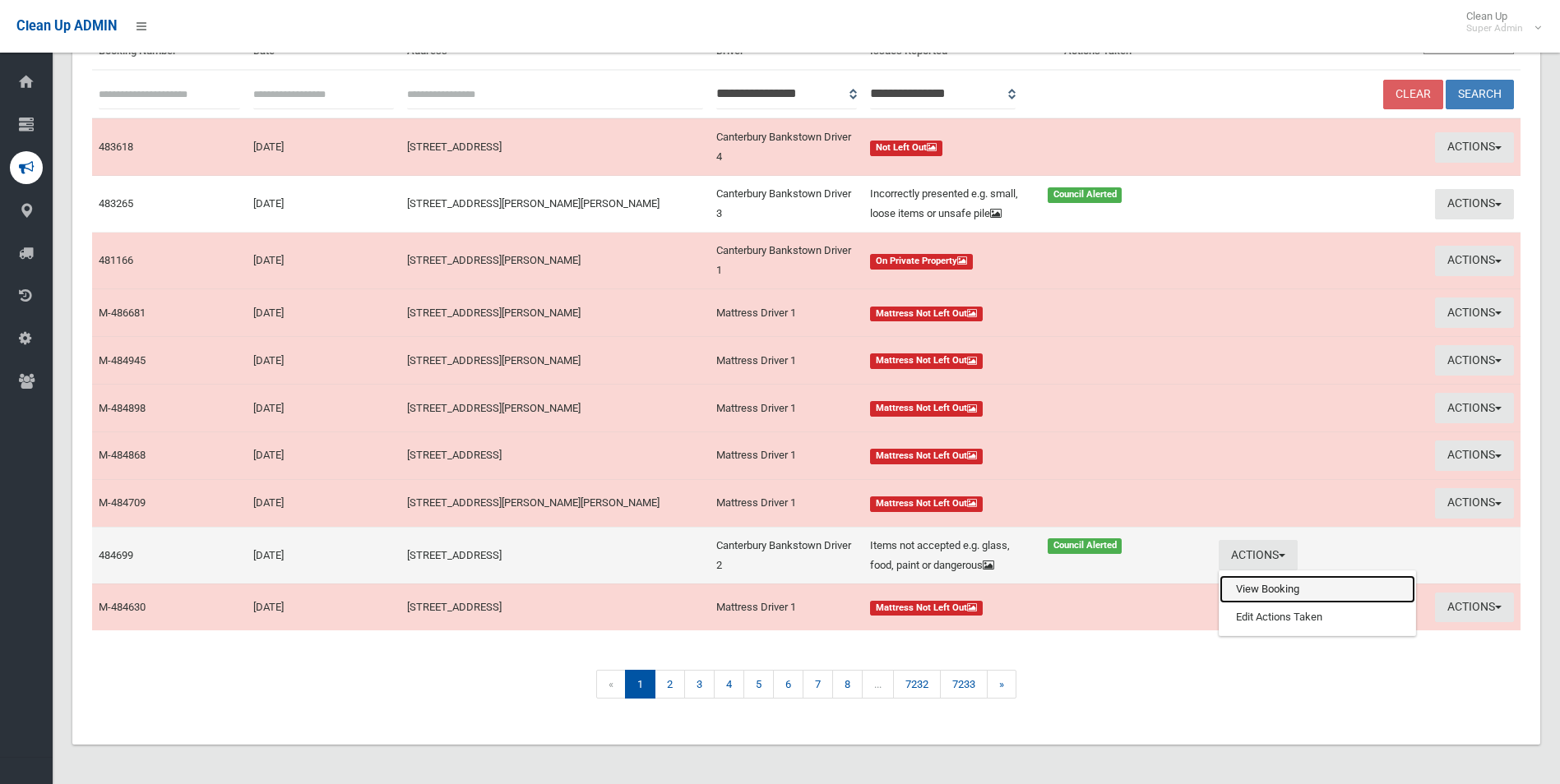
click at [1242, 592] on link "View Booking" at bounding box center [1318, 589] width 196 height 28
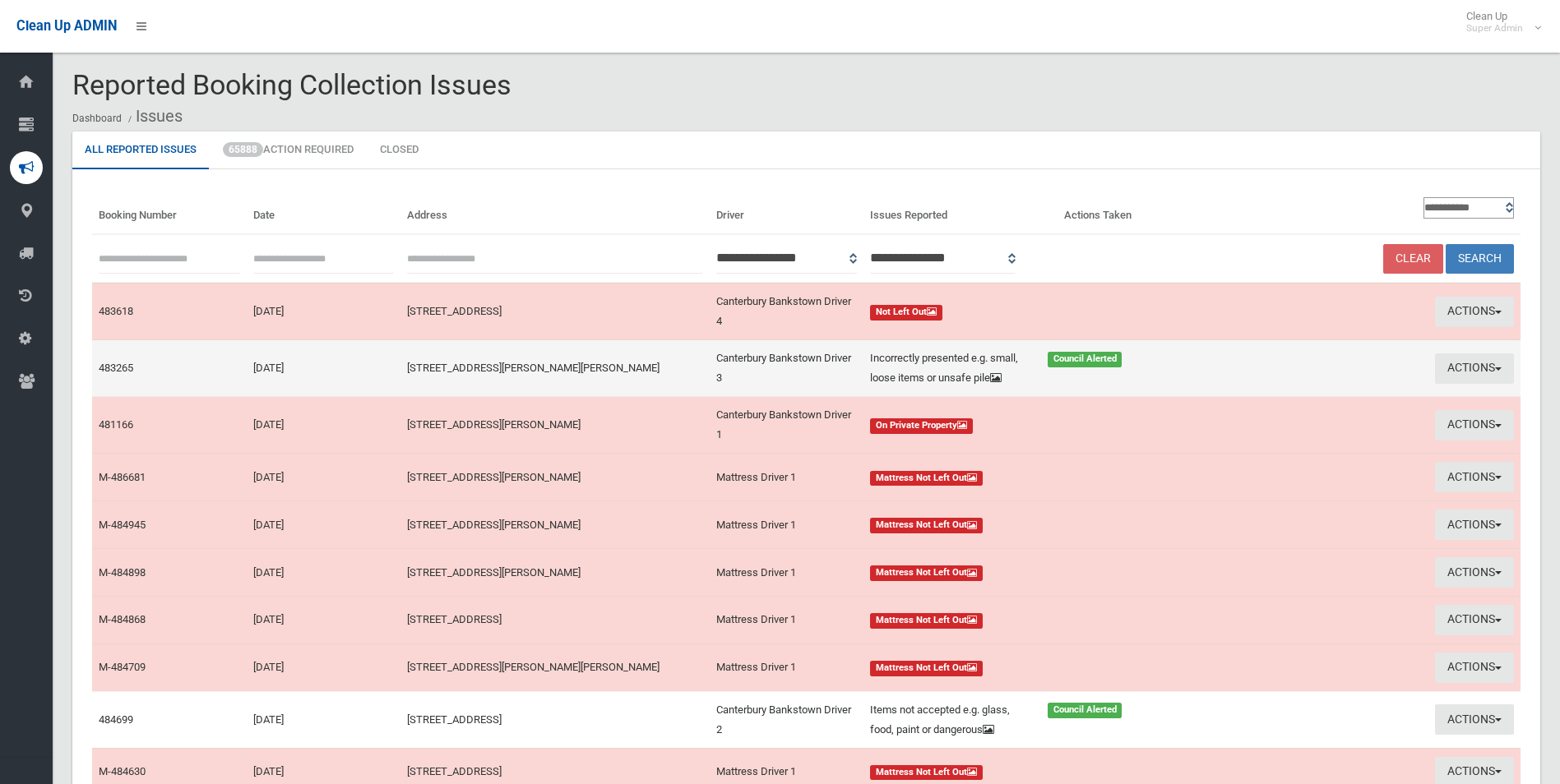
scroll to position [0, 0]
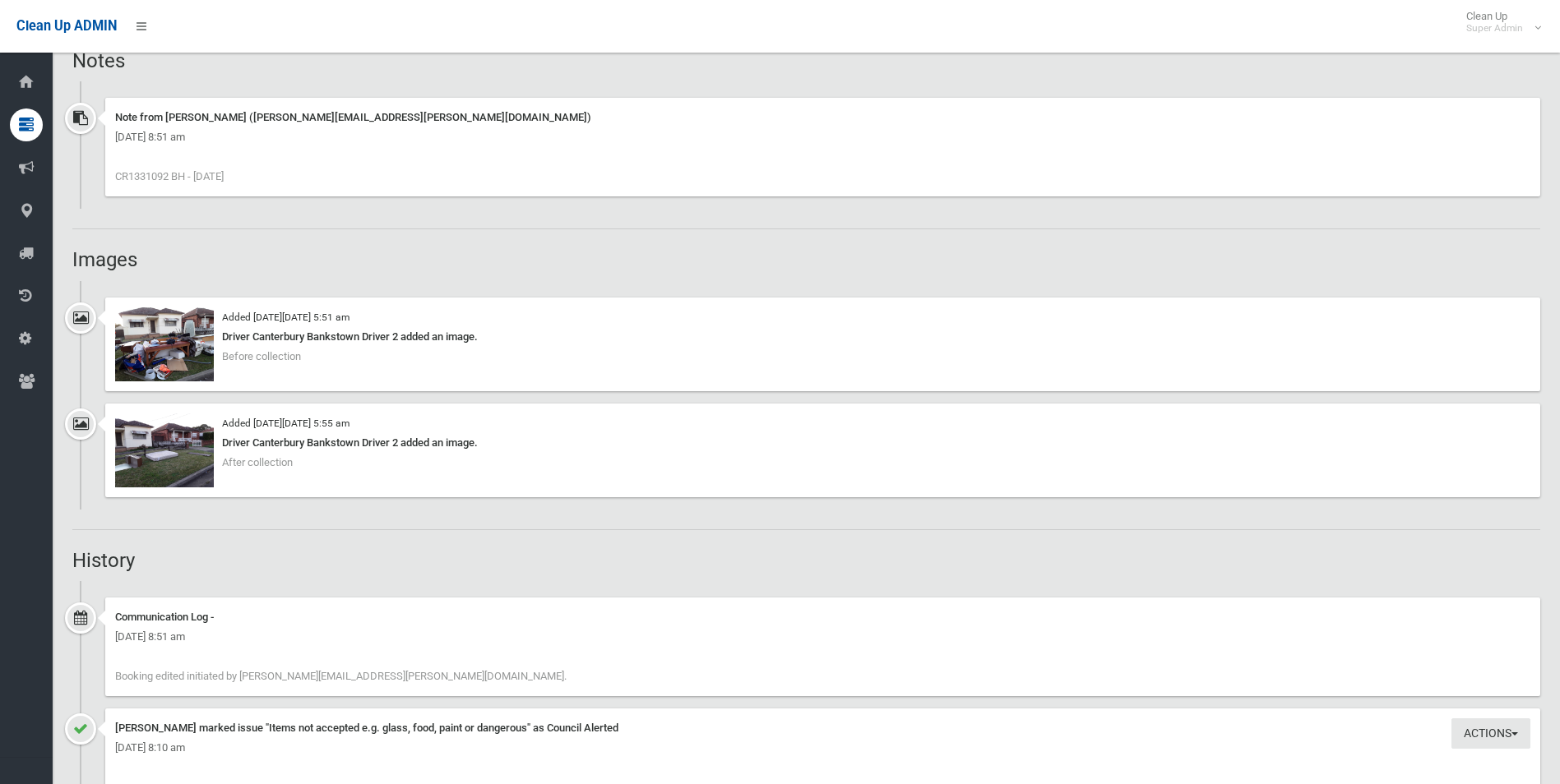
scroll to position [1233, 0]
